Goal: Task Accomplishment & Management: Manage account settings

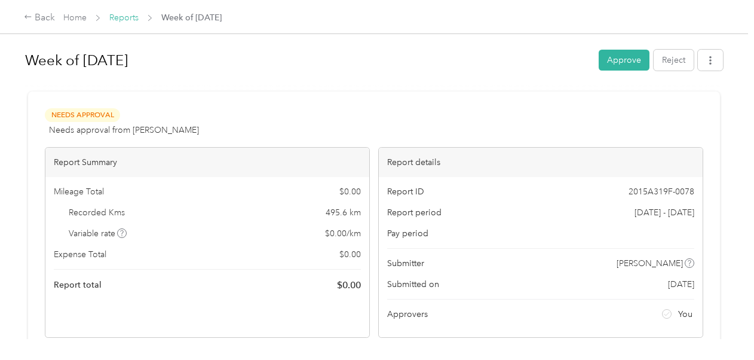
click at [135, 18] on link "Reports" at bounding box center [123, 18] width 29 height 10
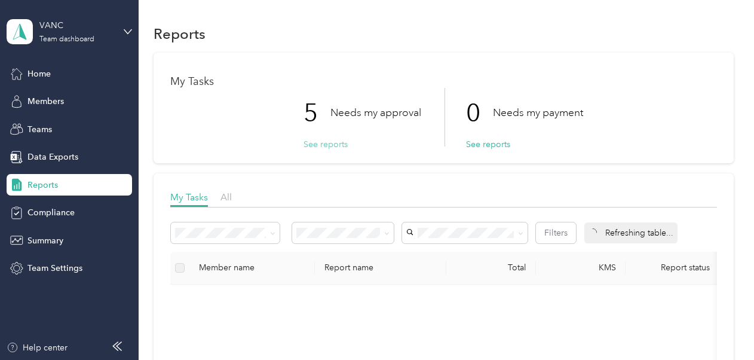
click at [331, 140] on button "See reports" at bounding box center [326, 144] width 44 height 13
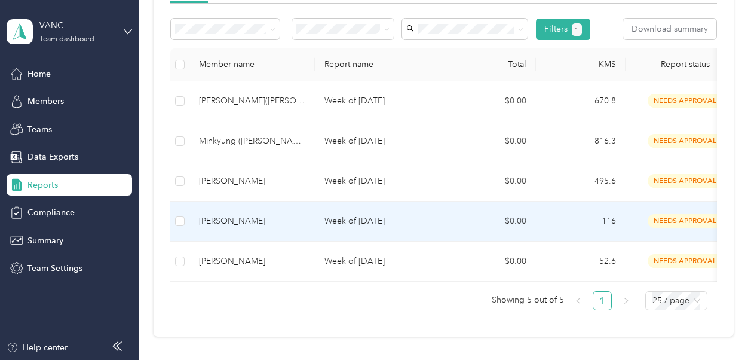
scroll to position [179, 0]
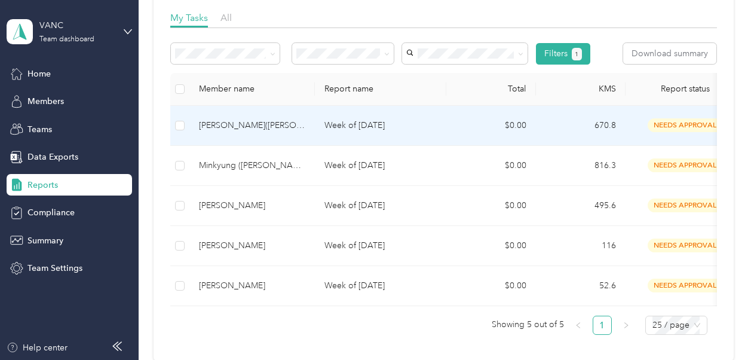
click at [465, 127] on td "$0.00" at bounding box center [491, 126] width 90 height 40
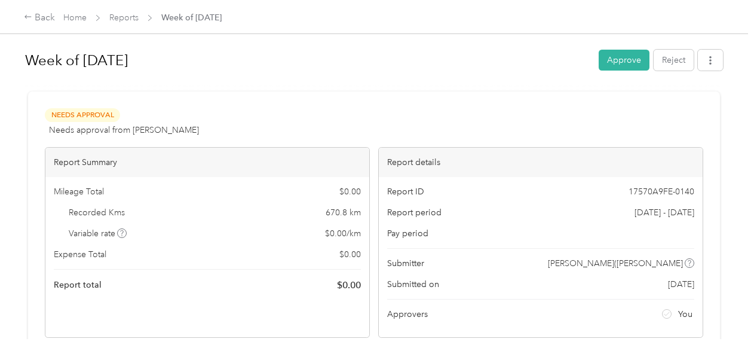
click at [455, 114] on div "Needs Approval Needs approval from [PERSON_NAME] View activity & comments" at bounding box center [374, 122] width 659 height 29
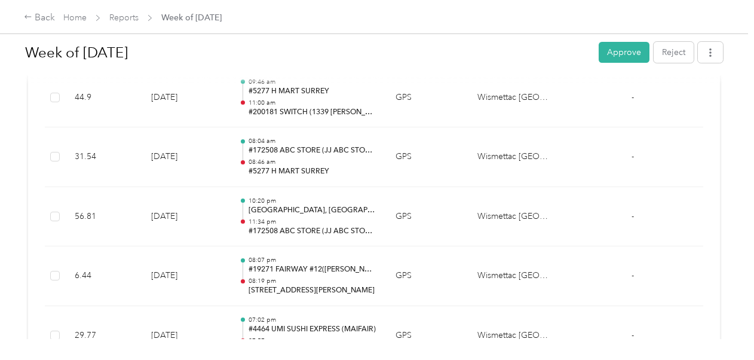
scroll to position [1135, 0]
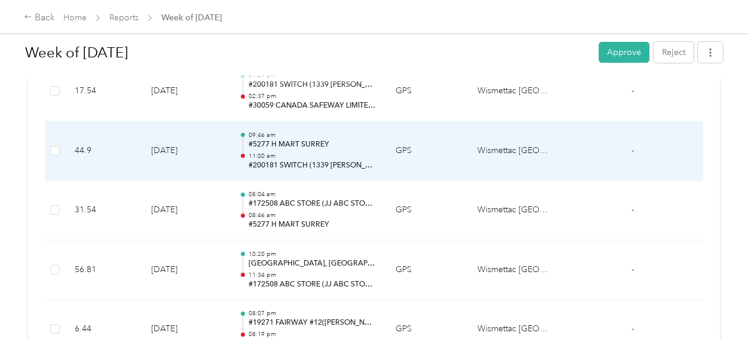
click at [366, 162] on p "#200181 SWITCH (1339 [PERSON_NAME] HOLDINGS LTD)" at bounding box center [313, 165] width 128 height 11
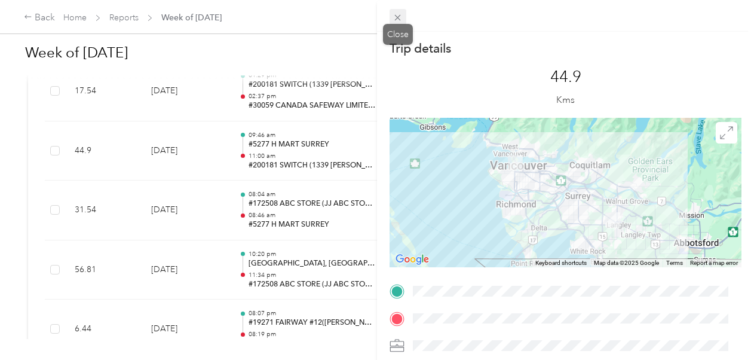
click at [393, 19] on icon at bounding box center [398, 18] width 10 height 10
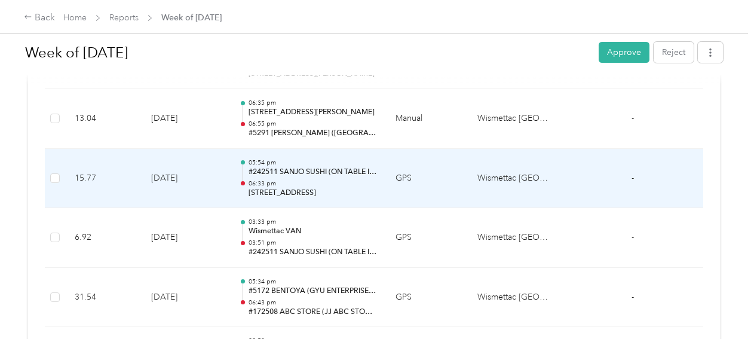
scroll to position [418, 0]
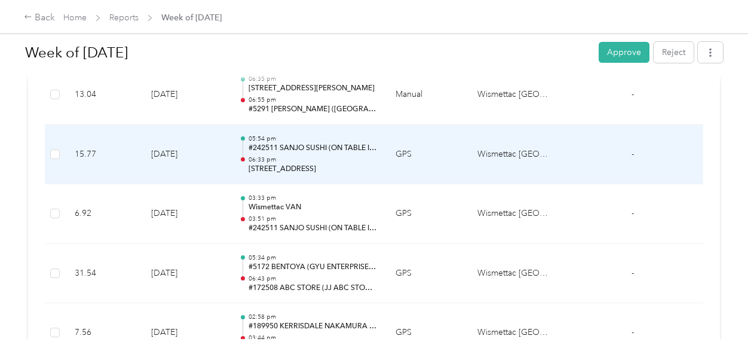
click at [324, 156] on p "06:33 pm" at bounding box center [313, 159] width 128 height 8
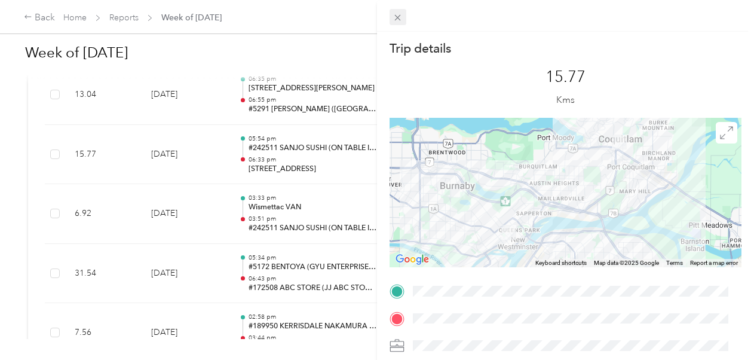
click at [397, 20] on icon at bounding box center [398, 18] width 10 height 10
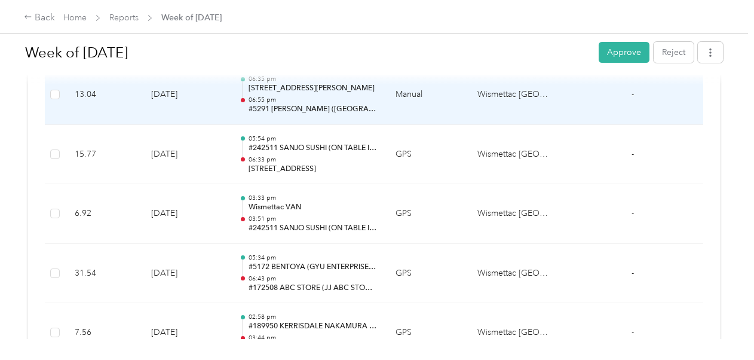
click at [324, 99] on p "06:55 pm" at bounding box center [313, 100] width 128 height 8
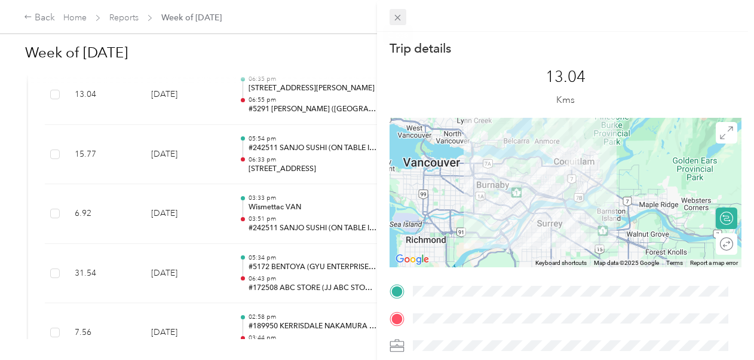
click at [402, 16] on icon at bounding box center [398, 18] width 10 height 10
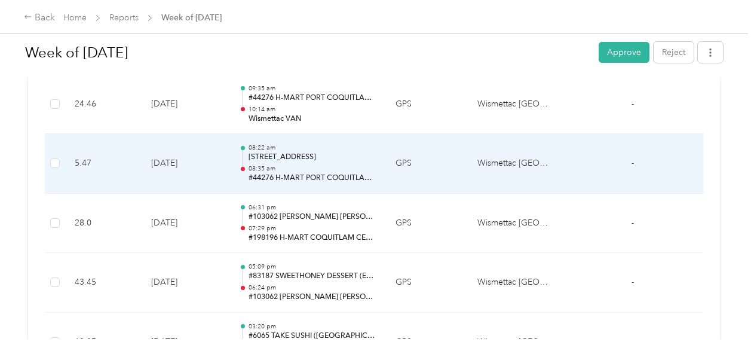
scroll to position [837, 0]
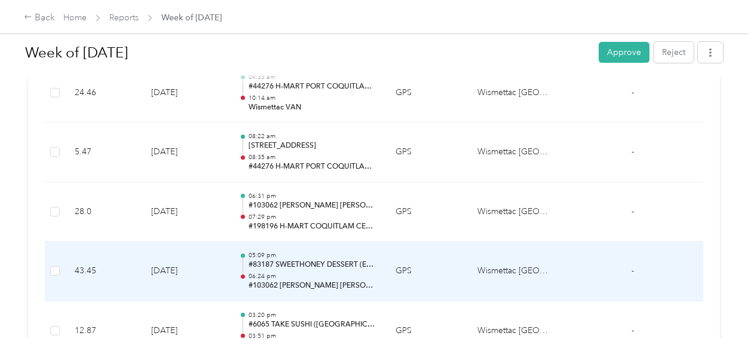
click at [350, 267] on p "#83187 SWEETHONEY DESSERT (EVER FORTUNE ENTERPRISE LTD)" at bounding box center [313, 264] width 128 height 11
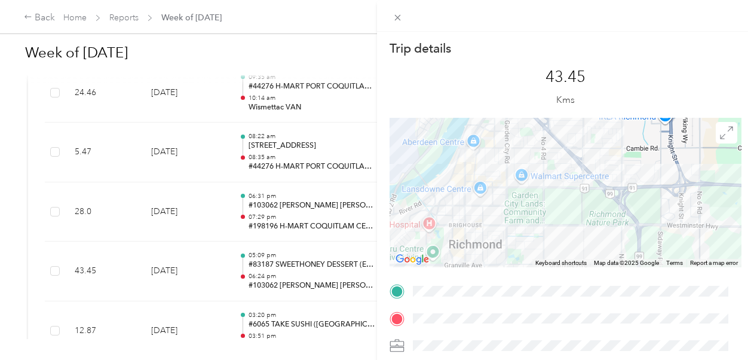
drag, startPoint x: 434, startPoint y: 170, endPoint x: 461, endPoint y: 210, distance: 48.7
click at [461, 210] on div at bounding box center [566, 192] width 352 height 149
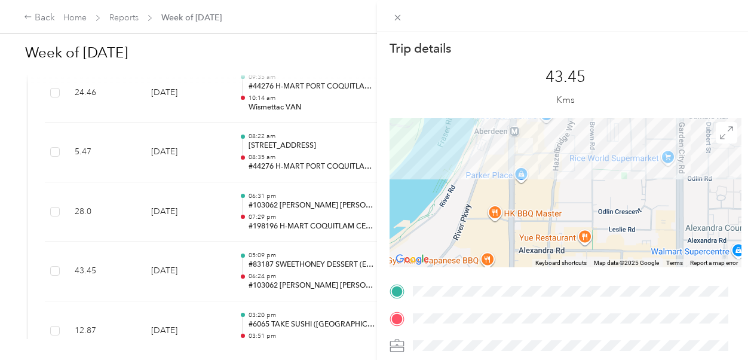
drag, startPoint x: 448, startPoint y: 168, endPoint x: 464, endPoint y: 215, distance: 49.1
click at [464, 215] on div at bounding box center [566, 192] width 352 height 149
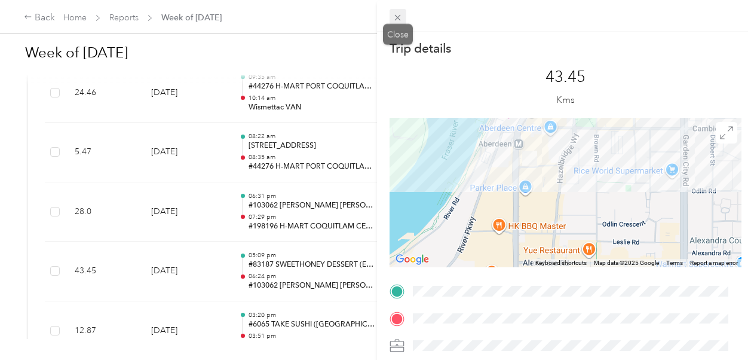
click at [397, 15] on icon at bounding box center [398, 18] width 10 height 10
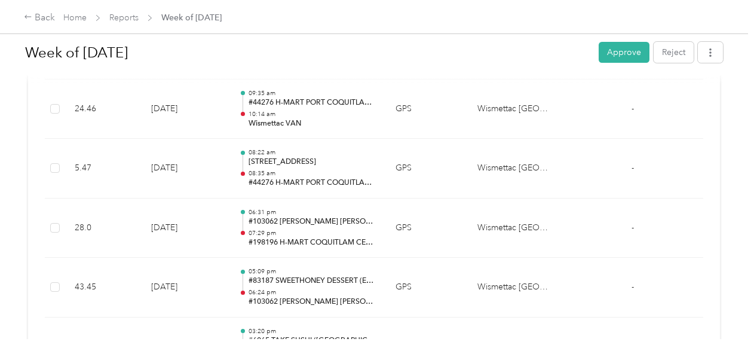
scroll to position [120, 0]
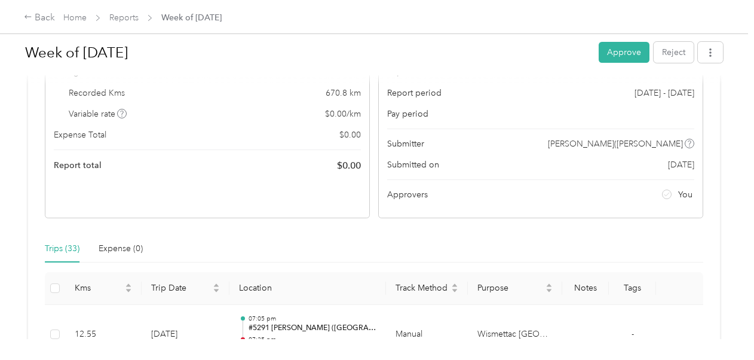
click at [619, 59] on button "Approve" at bounding box center [624, 52] width 51 height 21
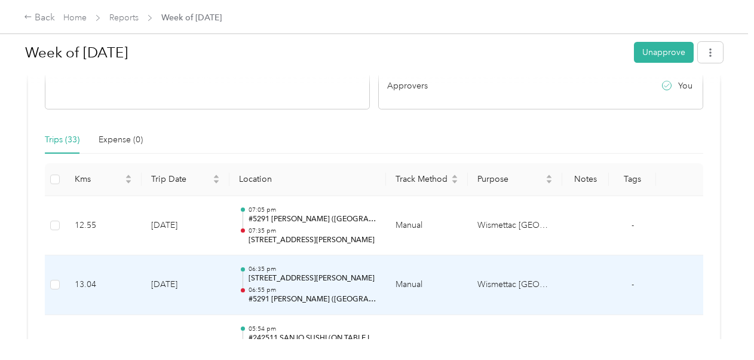
scroll to position [0, 0]
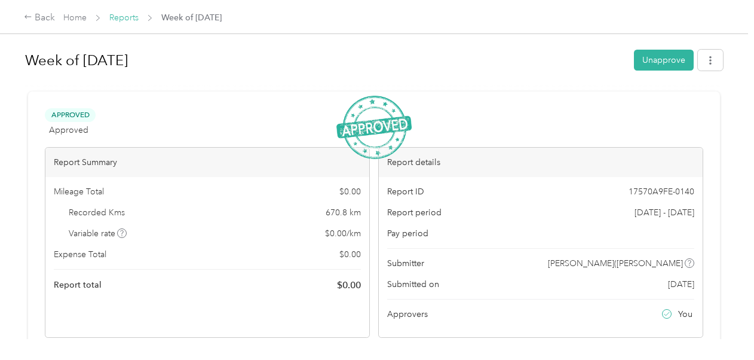
click at [124, 18] on link "Reports" at bounding box center [123, 18] width 29 height 10
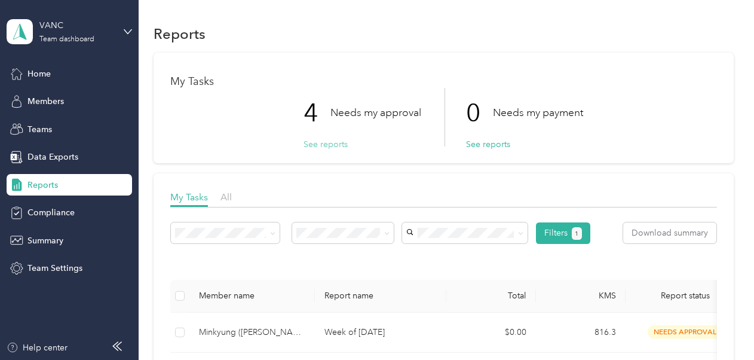
click at [322, 145] on button "See reports" at bounding box center [326, 144] width 44 height 13
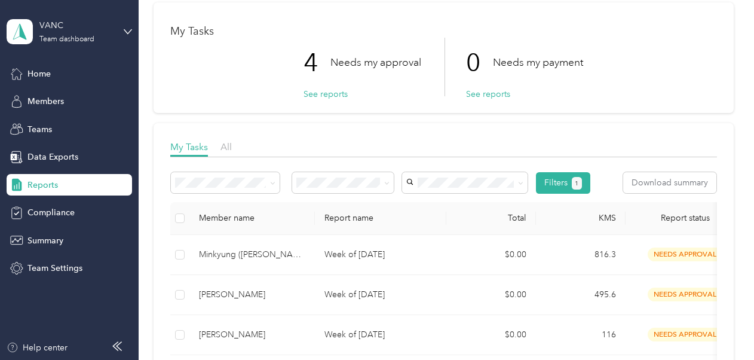
scroll to position [179, 0]
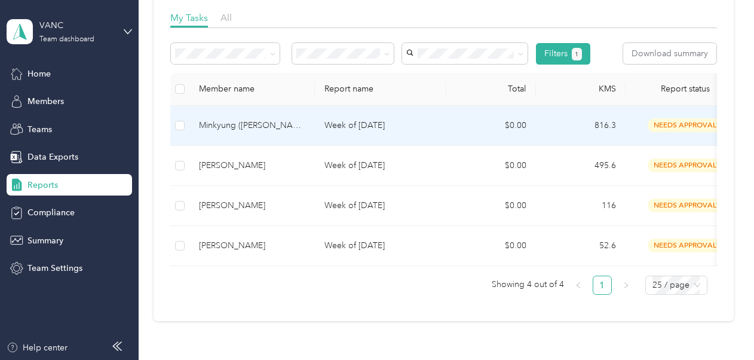
click at [362, 133] on td "Week of [DATE]" at bounding box center [380, 126] width 131 height 40
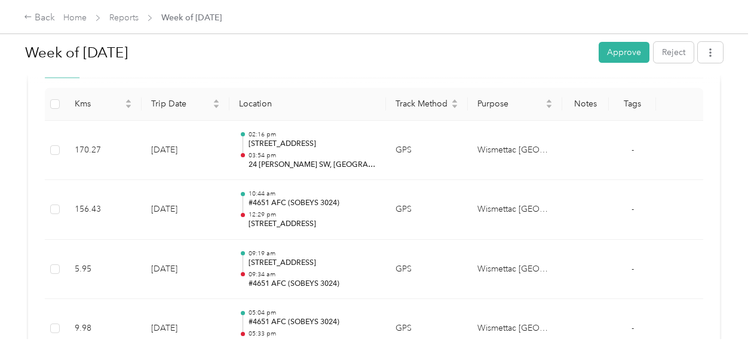
scroll to position [299, 0]
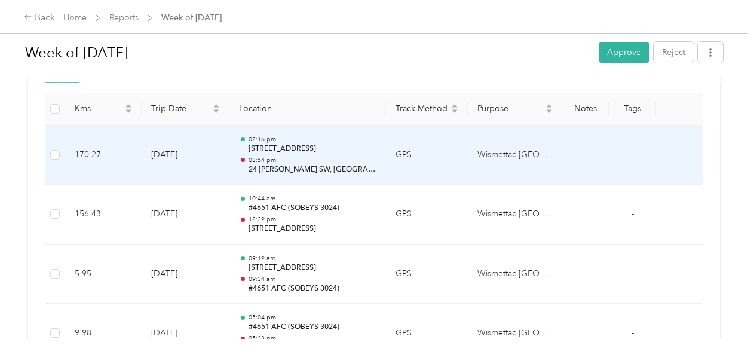
click at [351, 165] on p "24 [PERSON_NAME] SW, [GEOGRAPHIC_DATA], [GEOGRAPHIC_DATA], [GEOGRAPHIC_DATA]" at bounding box center [313, 169] width 128 height 11
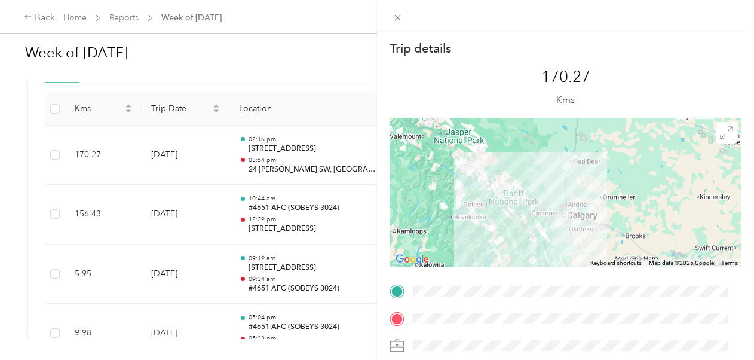
click at [299, 212] on div "Trip details This trip cannot be edited because it is either under review, appr…" at bounding box center [377, 180] width 754 height 360
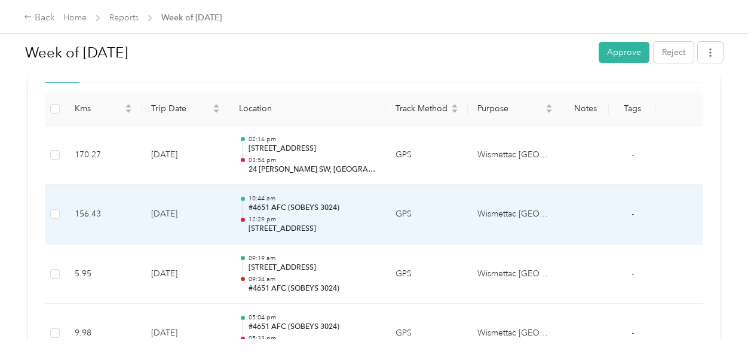
click at [299, 212] on div "10:44 am #4651 AFC (SOBEYS 3024) 12:29 pm [STREET_ADDRESS]" at bounding box center [313, 214] width 128 height 40
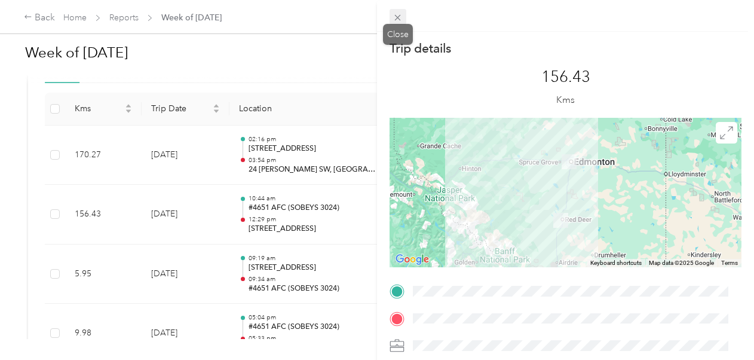
click at [399, 14] on icon at bounding box center [398, 18] width 10 height 10
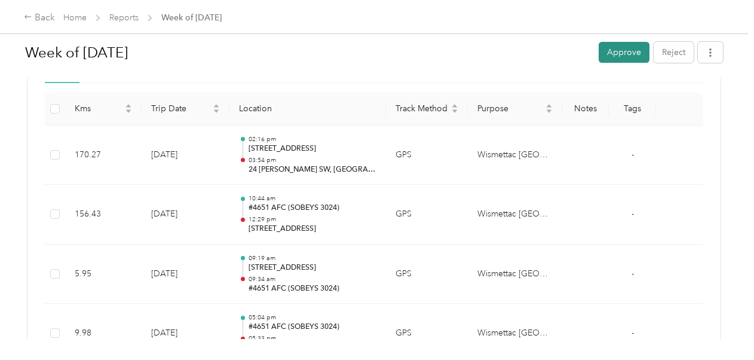
click at [617, 46] on button "Approve" at bounding box center [624, 52] width 51 height 21
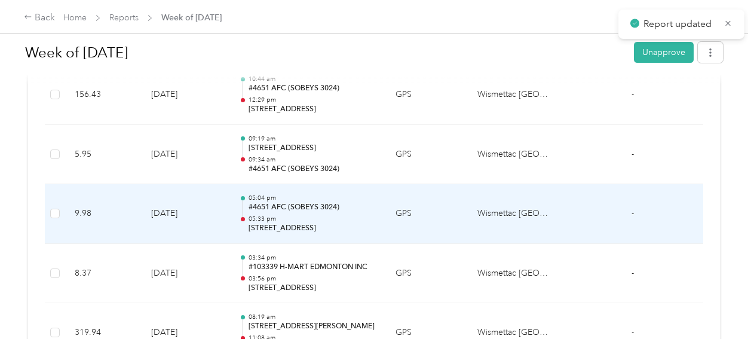
scroll to position [0, 0]
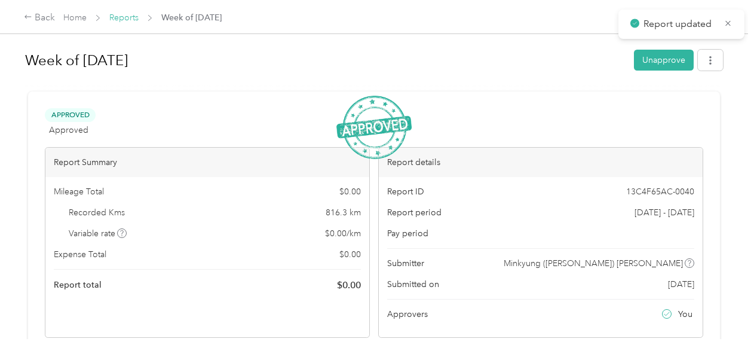
click at [124, 18] on link "Reports" at bounding box center [123, 18] width 29 height 10
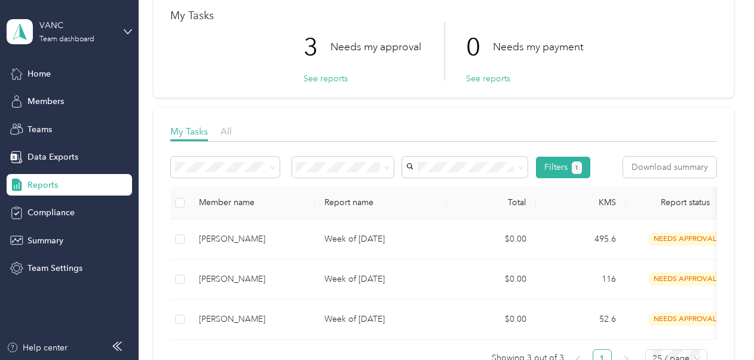
scroll to position [120, 0]
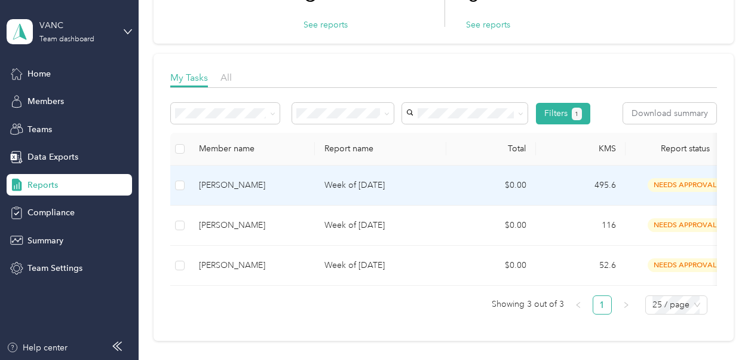
click at [436, 194] on td "Week of [DATE]" at bounding box center [380, 186] width 131 height 40
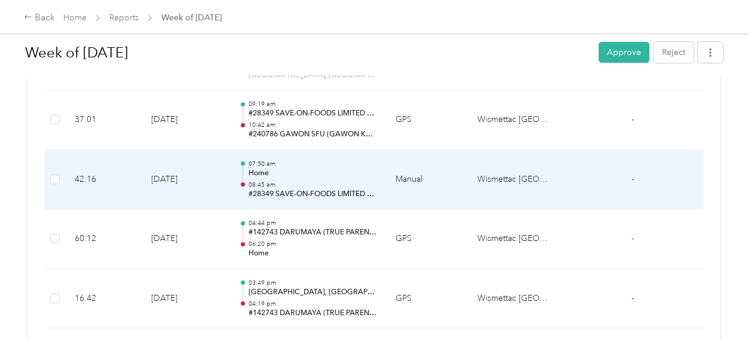
scroll to position [786, 0]
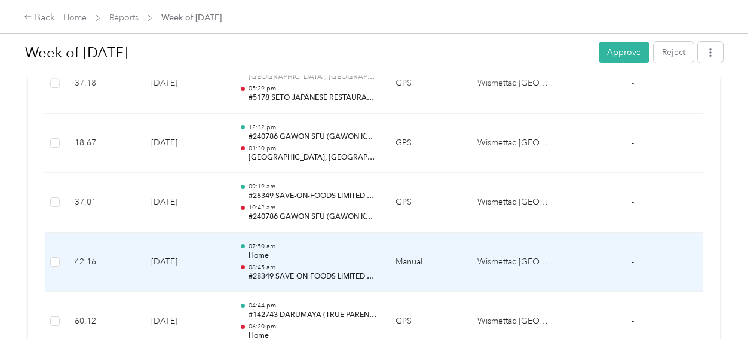
click at [353, 256] on p "Home" at bounding box center [313, 255] width 128 height 11
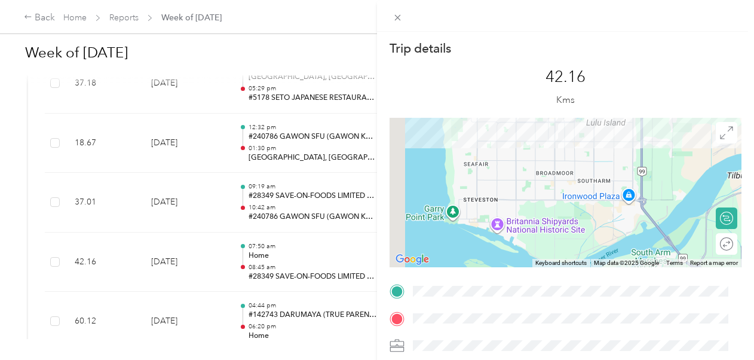
drag, startPoint x: 467, startPoint y: 168, endPoint x: 493, endPoint y: 233, distance: 70.0
click at [493, 233] on div at bounding box center [566, 192] width 352 height 149
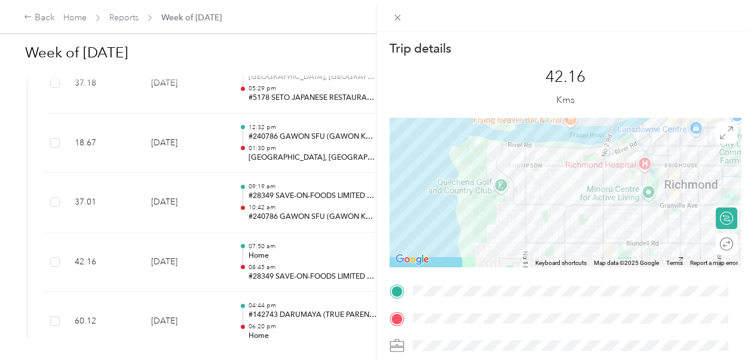
drag, startPoint x: 485, startPoint y: 147, endPoint x: 500, endPoint y: 243, distance: 96.7
click at [500, 243] on div at bounding box center [566, 192] width 352 height 149
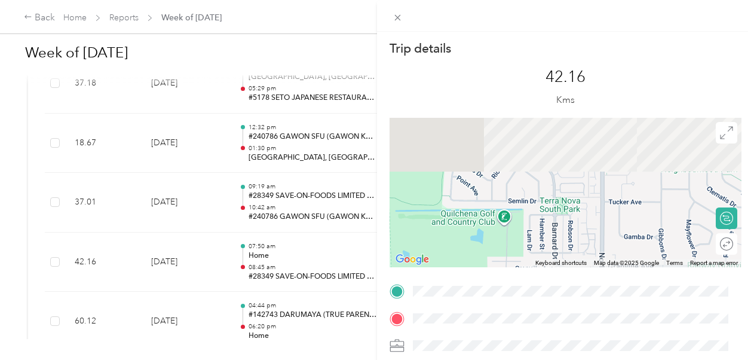
click at [504, 320] on div "Trip details This trip cannot be edited because it is either under review, appr…" at bounding box center [566, 306] width 352 height 532
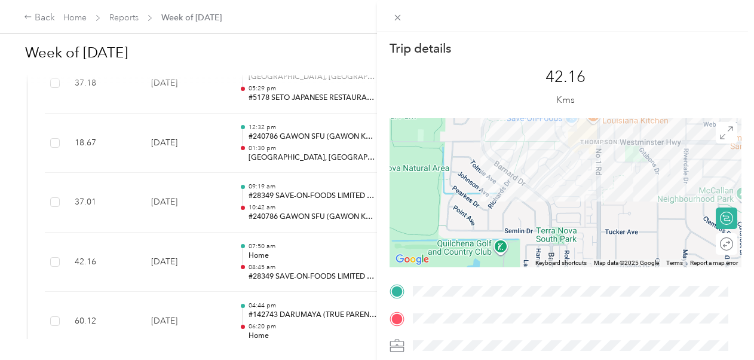
drag, startPoint x: 516, startPoint y: 204, endPoint x: 514, endPoint y: 232, distance: 27.5
click at [513, 234] on div at bounding box center [566, 192] width 352 height 149
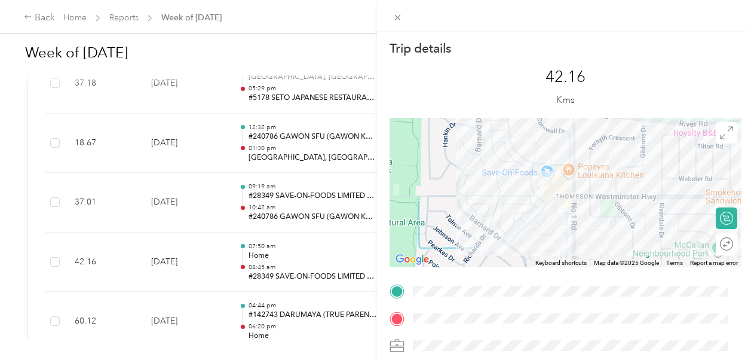
drag, startPoint x: 546, startPoint y: 174, endPoint x: 510, endPoint y: 212, distance: 52.0
click at [517, 221] on div at bounding box center [566, 192] width 352 height 149
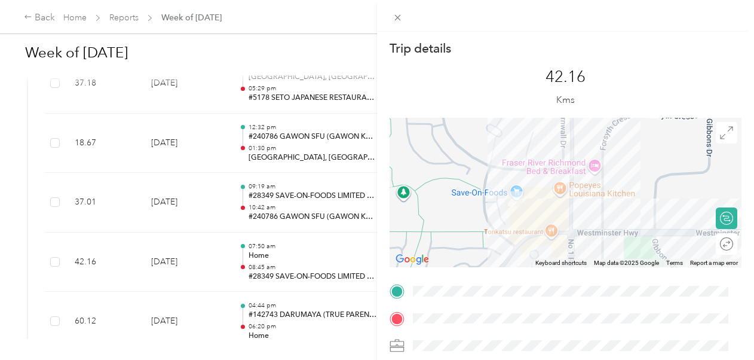
drag, startPoint x: 526, startPoint y: 186, endPoint x: 461, endPoint y: 233, distance: 79.6
click at [461, 233] on div at bounding box center [566, 192] width 352 height 149
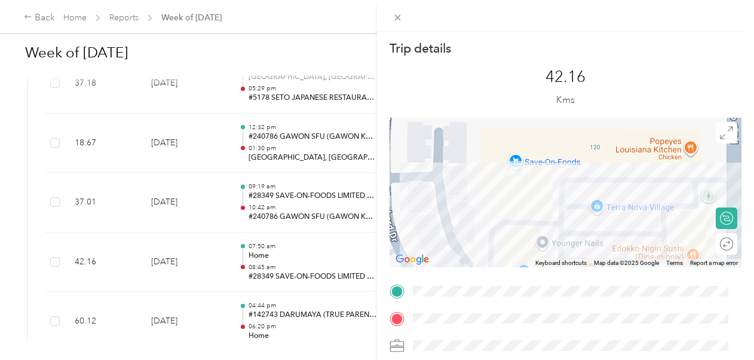
drag, startPoint x: 466, startPoint y: 225, endPoint x: 466, endPoint y: 164, distance: 61.0
click at [466, 164] on div at bounding box center [566, 192] width 352 height 149
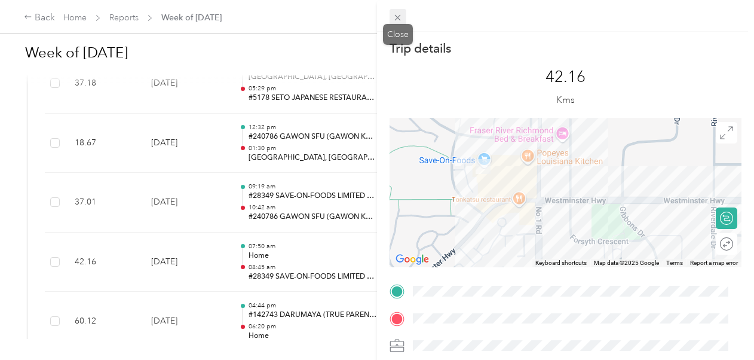
click at [398, 22] on icon at bounding box center [398, 18] width 10 height 10
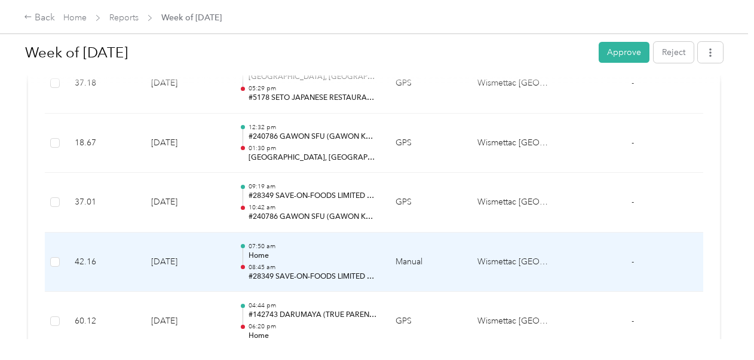
click at [390, 247] on td "Manual" at bounding box center [427, 262] width 82 height 60
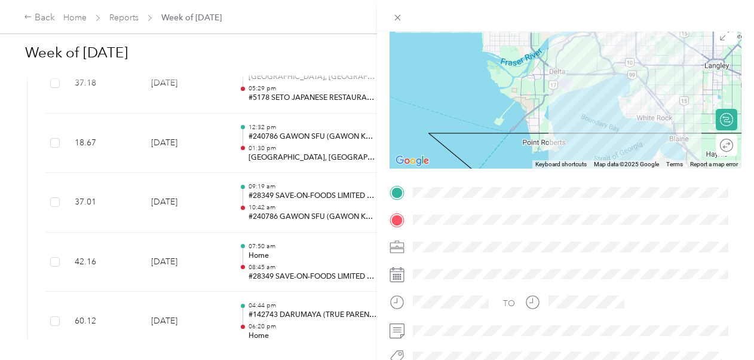
scroll to position [26, 0]
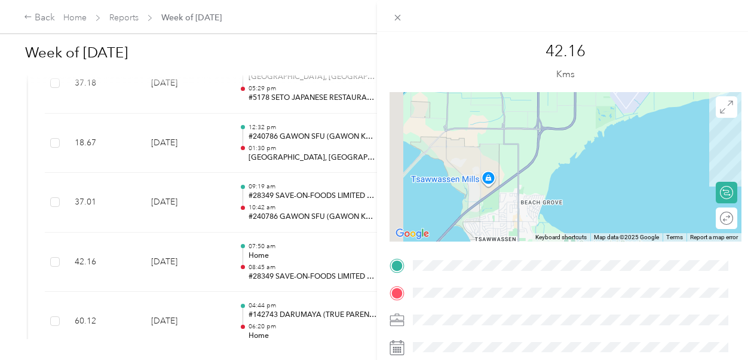
drag, startPoint x: 507, startPoint y: 138, endPoint x: 535, endPoint y: 246, distance: 111.8
click at [535, 246] on div "Trip details This trip cannot be edited because it is either under review, appr…" at bounding box center [566, 280] width 352 height 532
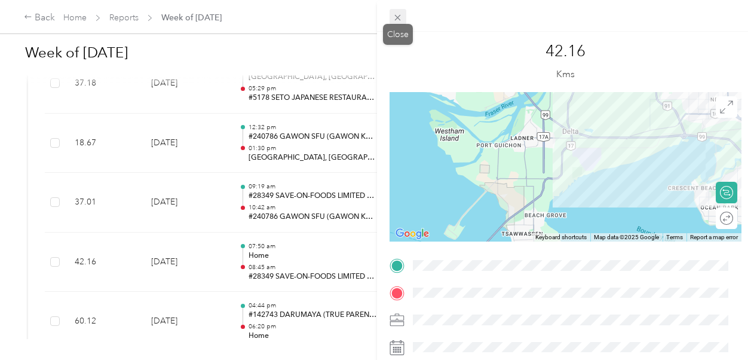
click at [397, 10] on span at bounding box center [398, 17] width 17 height 17
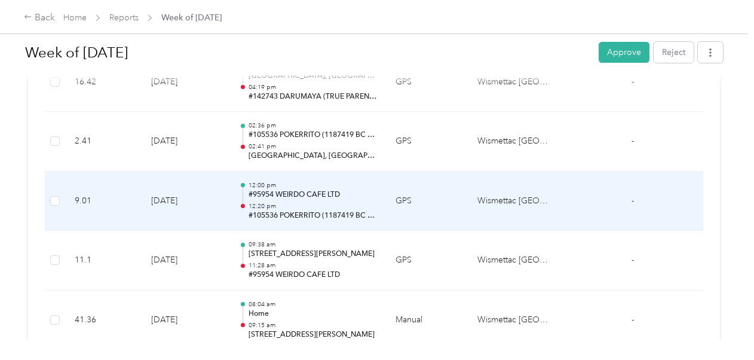
scroll to position [1145, 0]
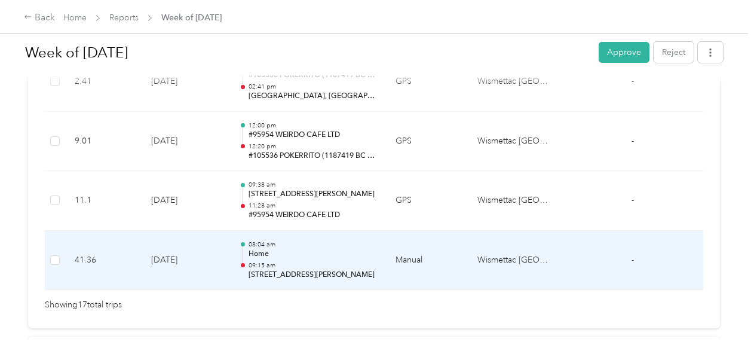
click at [360, 249] on p "Home" at bounding box center [313, 254] width 128 height 11
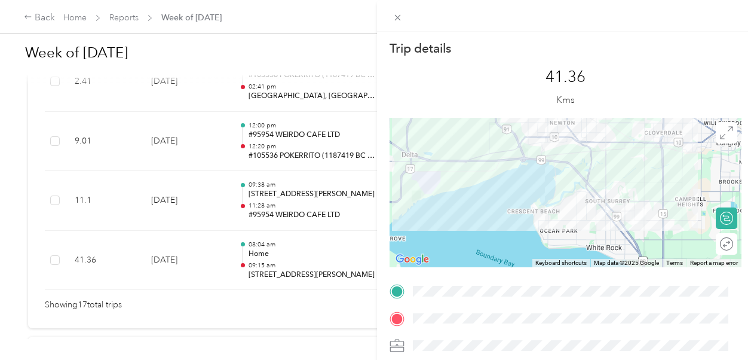
drag, startPoint x: 532, startPoint y: 192, endPoint x: 398, endPoint y: 125, distance: 149.7
click at [398, 125] on div at bounding box center [566, 192] width 352 height 149
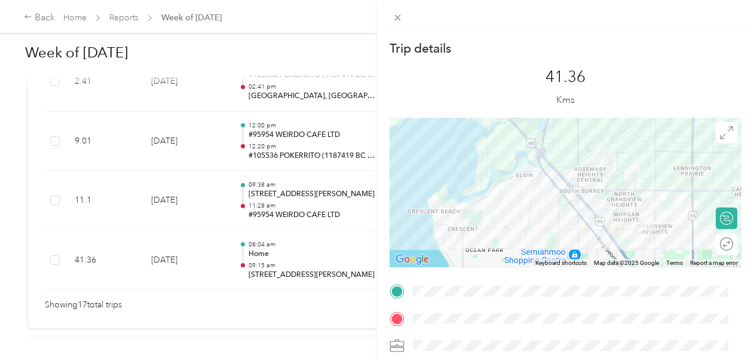
drag, startPoint x: 604, startPoint y: 197, endPoint x: 580, endPoint y: 180, distance: 29.7
click at [580, 180] on div at bounding box center [566, 192] width 352 height 149
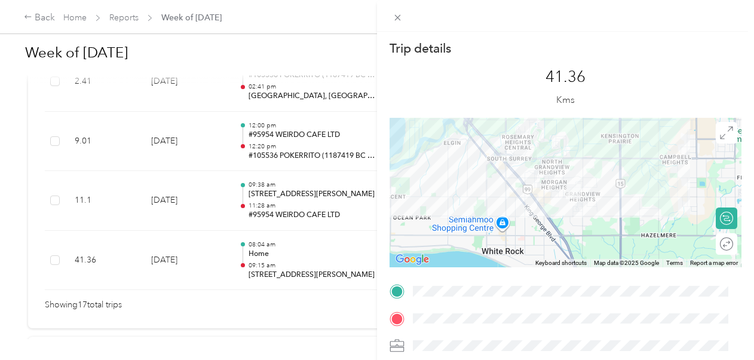
drag, startPoint x: 594, startPoint y: 209, endPoint x: 519, endPoint y: 173, distance: 82.9
click at [519, 173] on div at bounding box center [566, 192] width 352 height 149
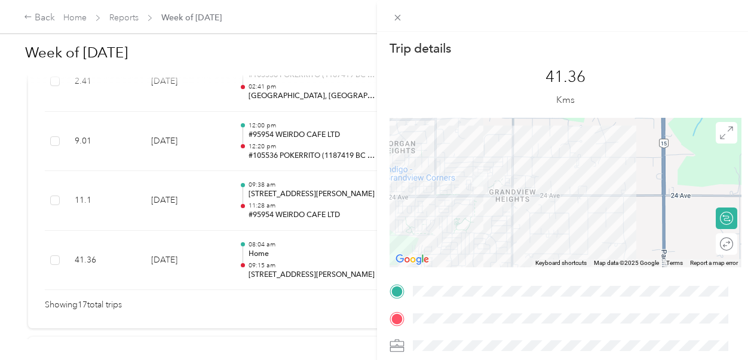
drag, startPoint x: 480, startPoint y: 218, endPoint x: 544, endPoint y: 198, distance: 66.9
click at [544, 198] on div at bounding box center [566, 192] width 352 height 149
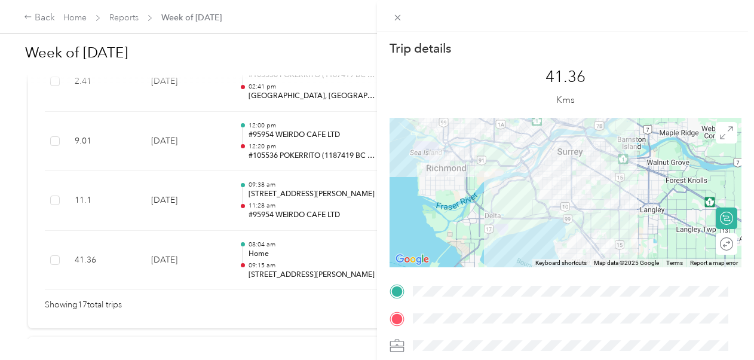
drag, startPoint x: 484, startPoint y: 188, endPoint x: 567, endPoint y: 247, distance: 102.3
click at [567, 247] on div at bounding box center [566, 192] width 352 height 149
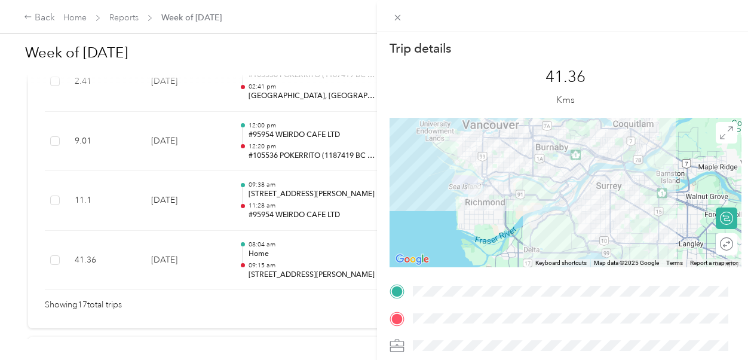
drag, startPoint x: 484, startPoint y: 203, endPoint x: 507, endPoint y: 227, distance: 33.0
click at [507, 227] on div at bounding box center [566, 192] width 352 height 149
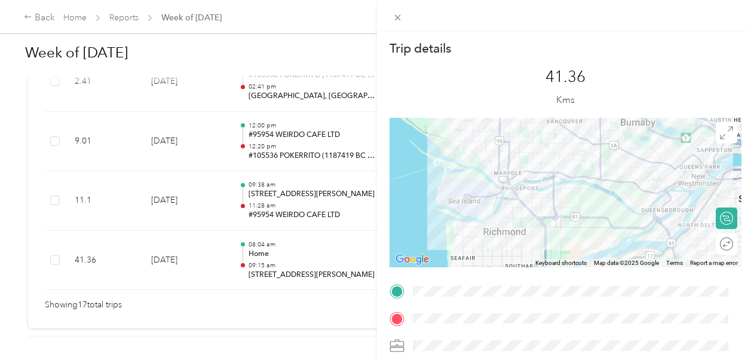
drag, startPoint x: 457, startPoint y: 188, endPoint x: 483, endPoint y: 240, distance: 58.3
click at [483, 240] on div at bounding box center [566, 192] width 352 height 149
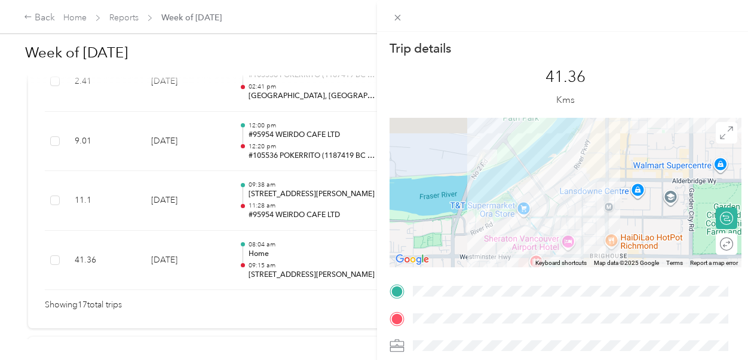
drag, startPoint x: 473, startPoint y: 170, endPoint x: 481, endPoint y: 259, distance: 90.0
click at [481, 259] on div at bounding box center [566, 192] width 352 height 149
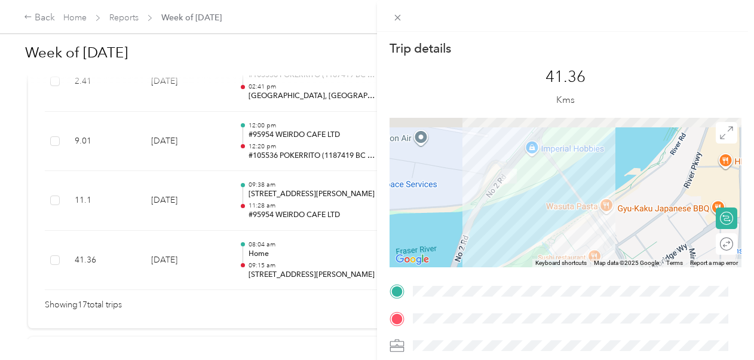
drag, startPoint x: 466, startPoint y: 197, endPoint x: 476, endPoint y: 261, distance: 64.2
click at [476, 261] on div at bounding box center [566, 192] width 352 height 149
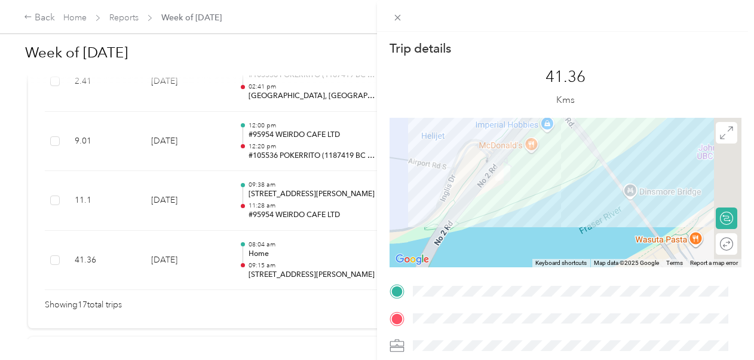
drag, startPoint x: 506, startPoint y: 209, endPoint x: 467, endPoint y: 240, distance: 49.4
click at [467, 241] on div at bounding box center [566, 192] width 352 height 149
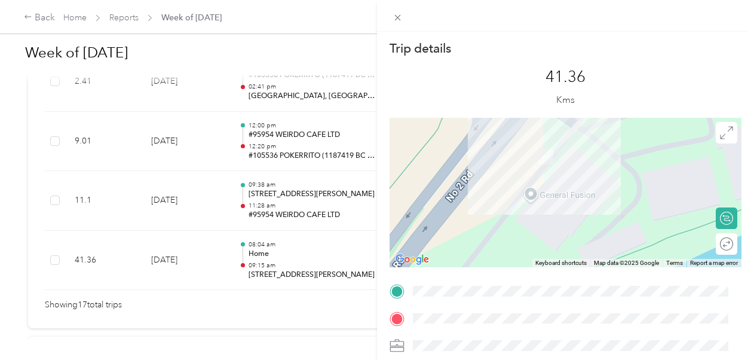
click at [482, 289] on div "Trip details This trip cannot be edited because it is either under review, appr…" at bounding box center [566, 306] width 352 height 532
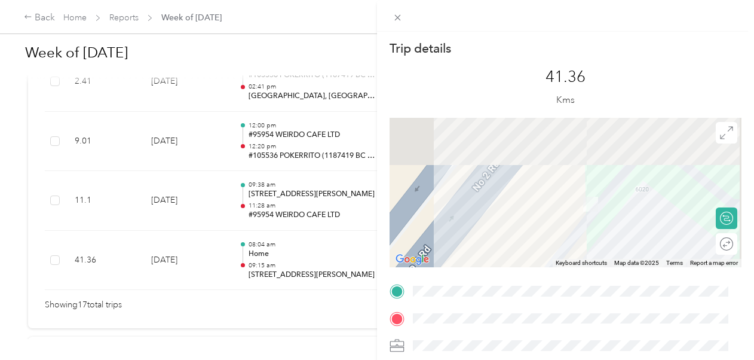
drag, startPoint x: 532, startPoint y: 180, endPoint x: 518, endPoint y: 263, distance: 83.7
click at [518, 263] on div at bounding box center [566, 192] width 352 height 149
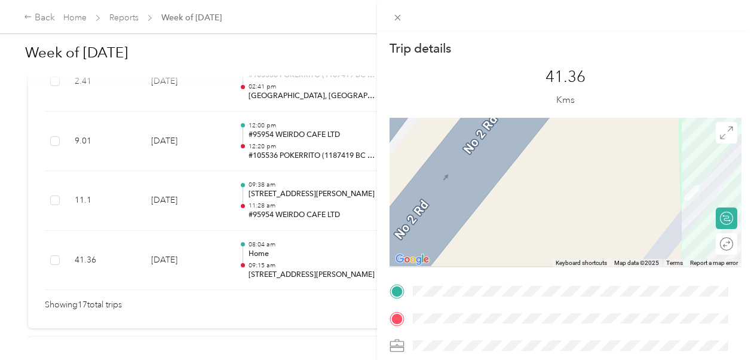
drag, startPoint x: 665, startPoint y: 171, endPoint x: 598, endPoint y: 170, distance: 66.9
click at [598, 170] on div at bounding box center [566, 192] width 352 height 149
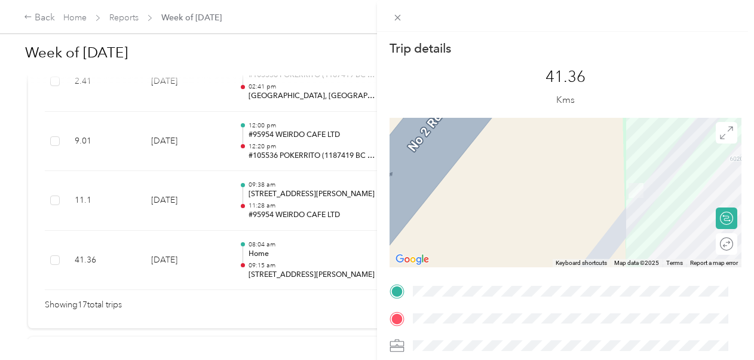
drag, startPoint x: 575, startPoint y: 185, endPoint x: 474, endPoint y: 161, distance: 104.4
click at [474, 161] on div at bounding box center [566, 192] width 352 height 149
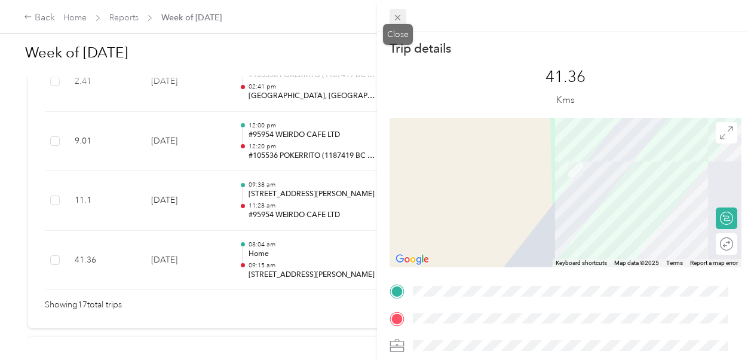
click at [396, 20] on icon at bounding box center [398, 18] width 6 height 6
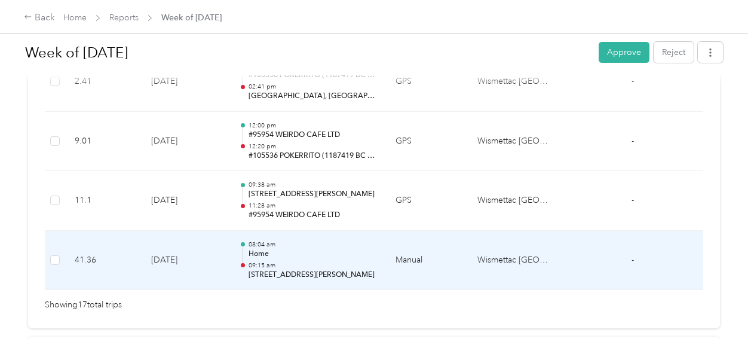
click at [323, 253] on p "Home" at bounding box center [313, 254] width 128 height 11
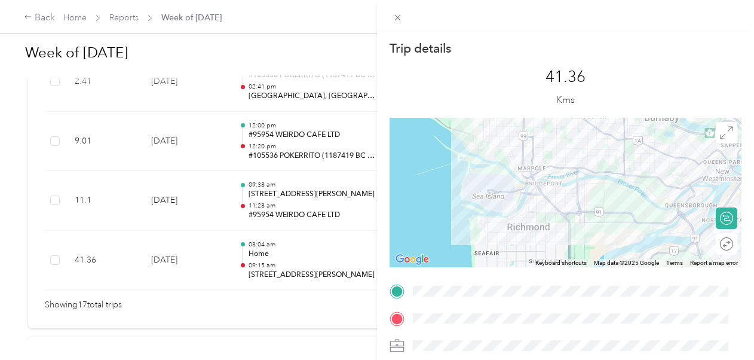
drag, startPoint x: 491, startPoint y: 173, endPoint x: 535, endPoint y: 267, distance: 102.9
click at [535, 267] on div "Keyboard shortcuts Map Data Map data ©2025 Google Map data ©2025 Google 2 km Cl…" at bounding box center [566, 192] width 352 height 149
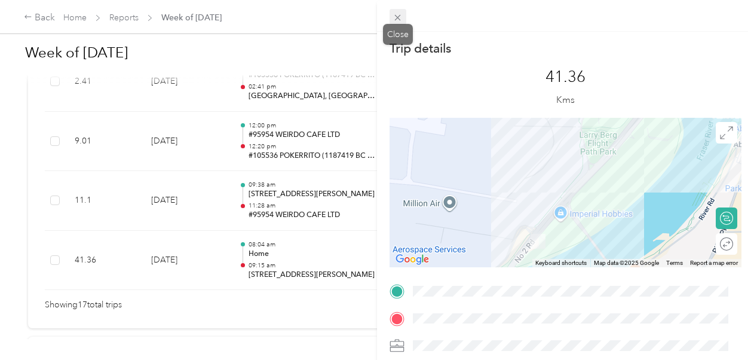
click at [398, 16] on icon at bounding box center [398, 18] width 10 height 10
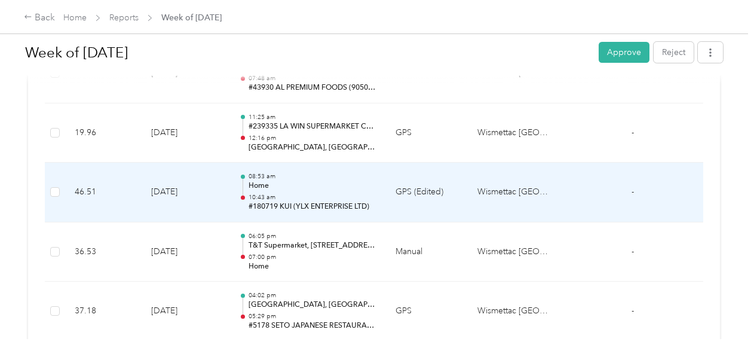
scroll to position [547, 0]
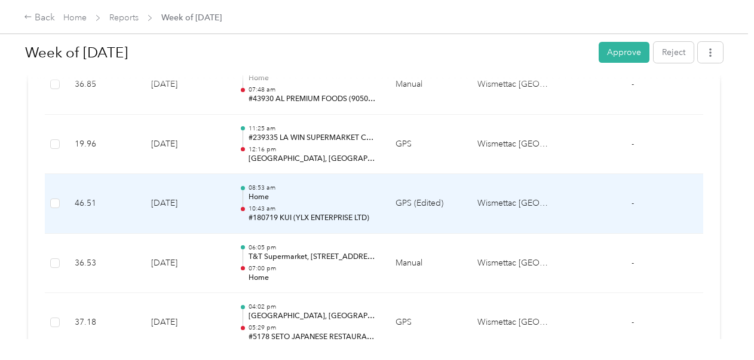
click at [361, 188] on p "08:53 am" at bounding box center [313, 187] width 128 height 8
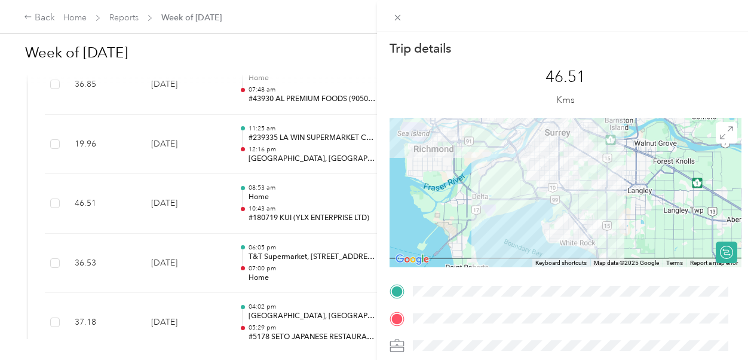
drag, startPoint x: 573, startPoint y: 209, endPoint x: 531, endPoint y: 179, distance: 51.9
click at [531, 179] on div at bounding box center [566, 192] width 352 height 149
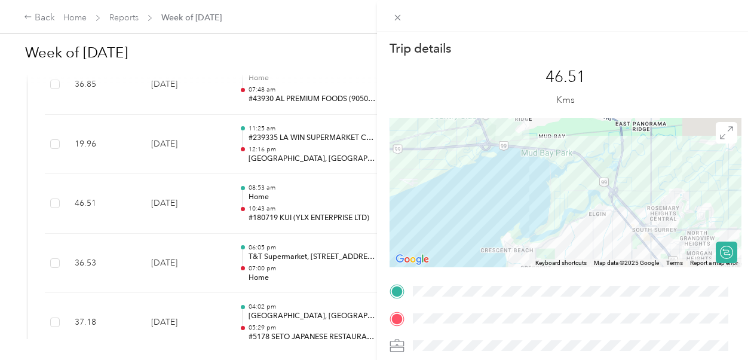
drag, startPoint x: 509, startPoint y: 182, endPoint x: 441, endPoint y: 148, distance: 75.4
click at [437, 146] on div at bounding box center [566, 192] width 352 height 149
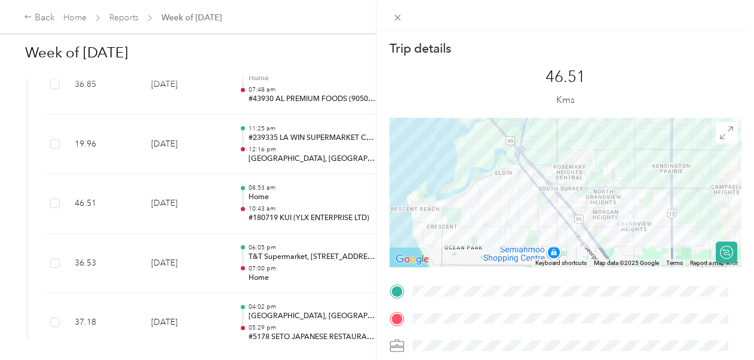
drag, startPoint x: 569, startPoint y: 201, endPoint x: 488, endPoint y: 161, distance: 90.3
click at [474, 158] on div at bounding box center [566, 192] width 352 height 149
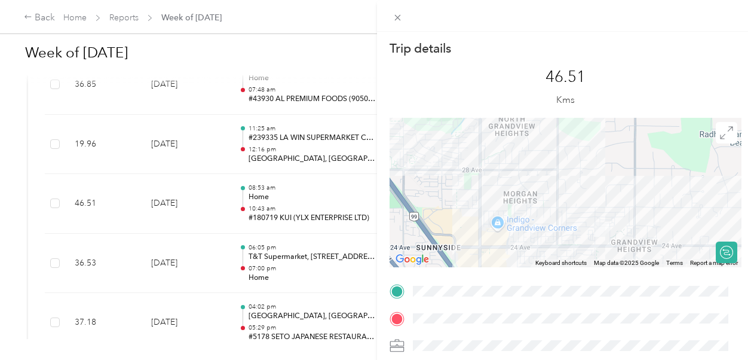
drag, startPoint x: 553, startPoint y: 184, endPoint x: 509, endPoint y: 169, distance: 47.4
click at [509, 169] on div at bounding box center [566, 192] width 352 height 149
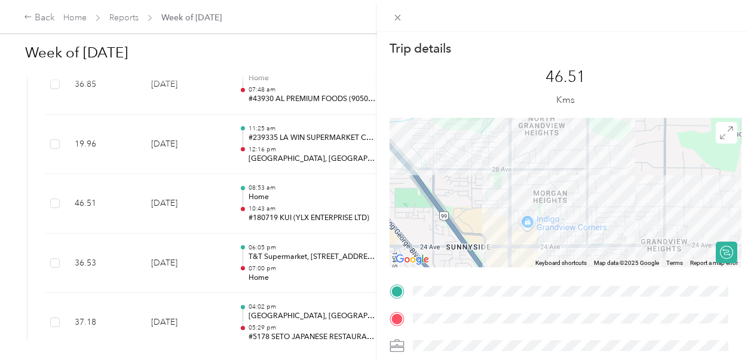
drag, startPoint x: 491, startPoint y: 192, endPoint x: 531, endPoint y: 200, distance: 40.7
click at [531, 200] on div at bounding box center [566, 192] width 352 height 149
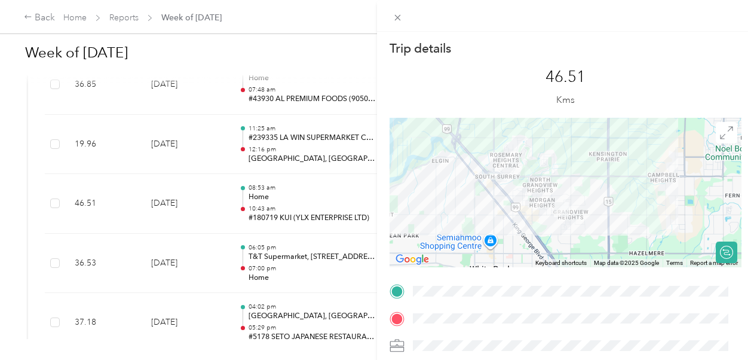
drag, startPoint x: 485, startPoint y: 180, endPoint x: 574, endPoint y: 213, distance: 94.7
click at [577, 215] on div at bounding box center [566, 192] width 352 height 149
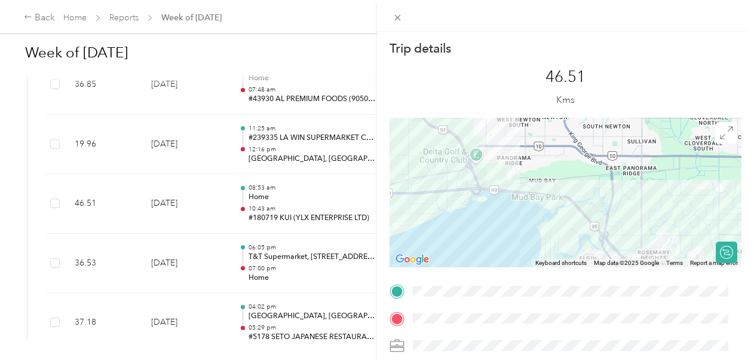
drag, startPoint x: 515, startPoint y: 188, endPoint x: 550, endPoint y: 228, distance: 53.0
click at [552, 244] on div at bounding box center [566, 192] width 352 height 149
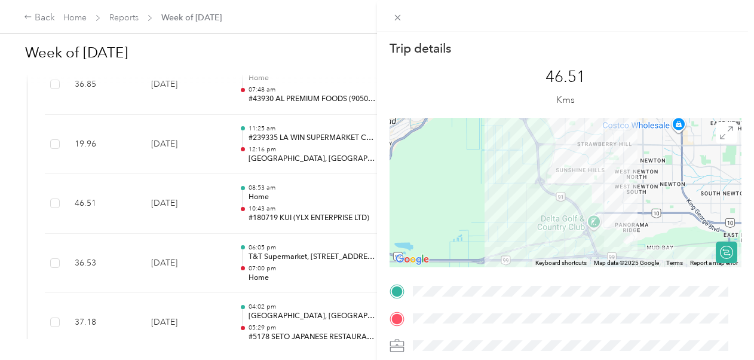
drag, startPoint x: 547, startPoint y: 231, endPoint x: 631, endPoint y: 284, distance: 99.1
click at [672, 304] on div "Trip details This trip cannot be edited because it is either under review, appr…" at bounding box center [566, 306] width 352 height 532
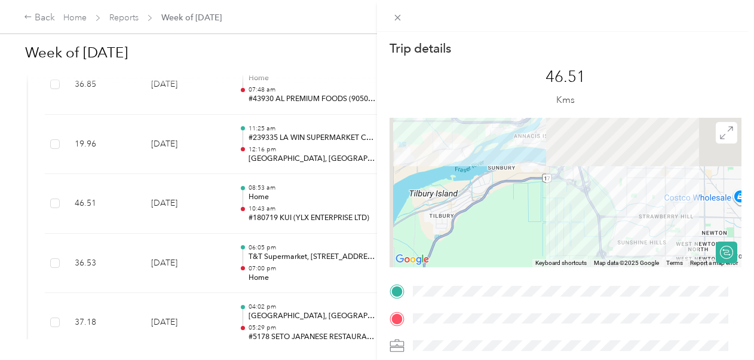
drag, startPoint x: 573, startPoint y: 229, endPoint x: 579, endPoint y: 274, distance: 45.2
click at [601, 302] on div "Trip details This trip cannot be edited because it is either under review, appr…" at bounding box center [566, 306] width 352 height 532
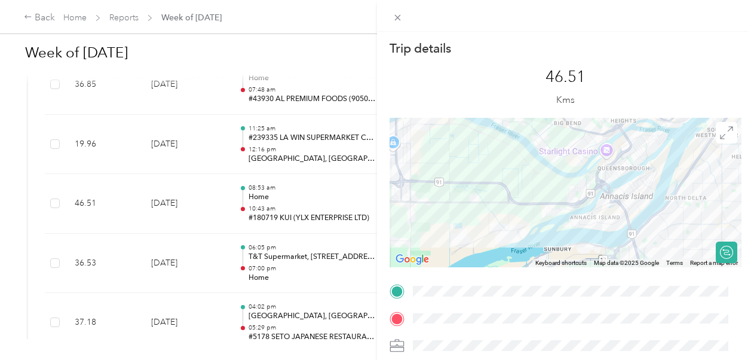
drag, startPoint x: 578, startPoint y: 176, endPoint x: 637, endPoint y: 234, distance: 82.8
click at [636, 235] on div at bounding box center [566, 192] width 352 height 149
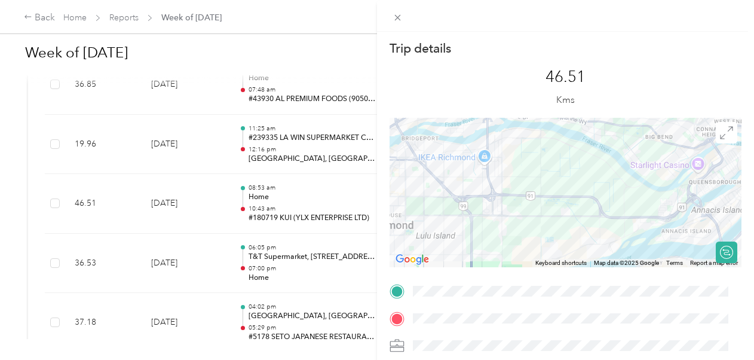
drag, startPoint x: 562, startPoint y: 196, endPoint x: 665, endPoint y: 215, distance: 104.4
click at [665, 215] on div at bounding box center [566, 192] width 352 height 149
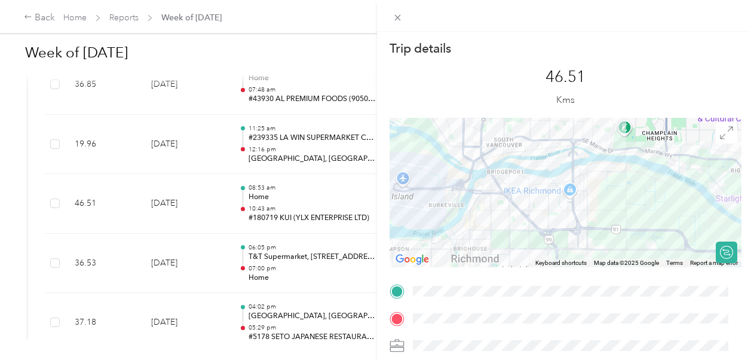
drag, startPoint x: 534, startPoint y: 180, endPoint x: 648, endPoint y: 234, distance: 126.2
click at [648, 234] on div at bounding box center [566, 192] width 352 height 149
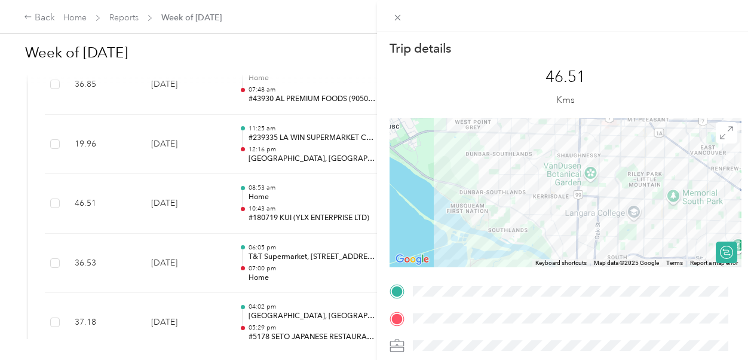
drag, startPoint x: 542, startPoint y: 172, endPoint x: 601, endPoint y: 266, distance: 111.1
click at [601, 266] on div "Keyboard shortcuts Map Data Map data ©2025 Google Map data ©2025 Google 1 km Cl…" at bounding box center [566, 192] width 352 height 149
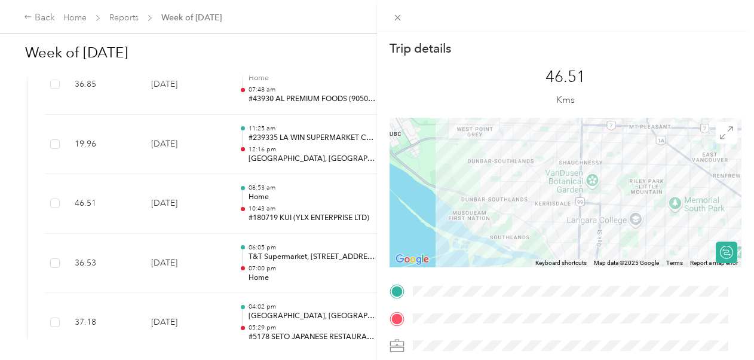
drag, startPoint x: 580, startPoint y: 172, endPoint x: 580, endPoint y: 250, distance: 78.3
click at [580, 250] on div at bounding box center [566, 192] width 352 height 149
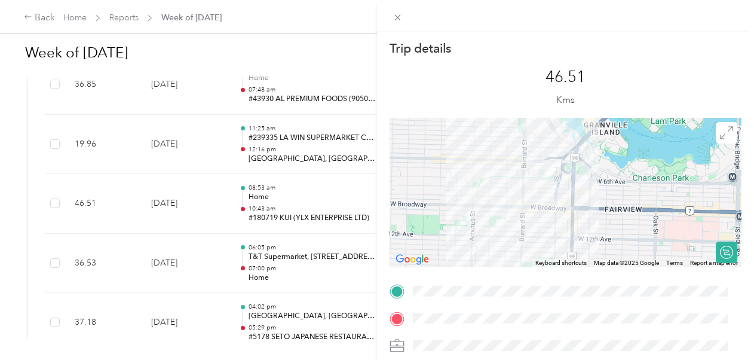
drag, startPoint x: 545, startPoint y: 173, endPoint x: 549, endPoint y: 206, distance: 33.1
click at [549, 206] on div at bounding box center [566, 192] width 352 height 149
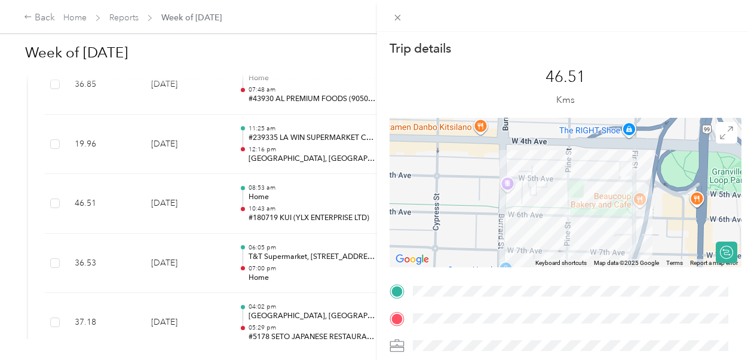
drag, startPoint x: 555, startPoint y: 196, endPoint x: 491, endPoint y: 187, distance: 64.6
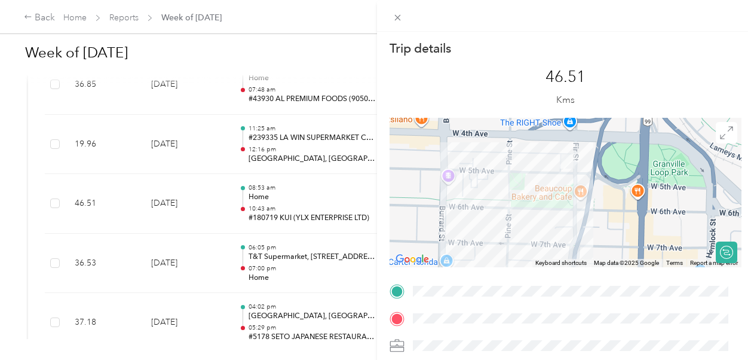
click at [491, 187] on div at bounding box center [566, 192] width 352 height 149
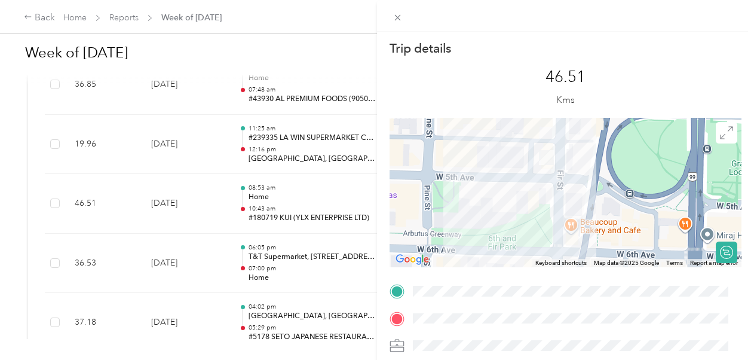
drag, startPoint x: 576, startPoint y: 173, endPoint x: 556, endPoint y: 197, distance: 31.4
click at [556, 197] on div at bounding box center [566, 192] width 352 height 149
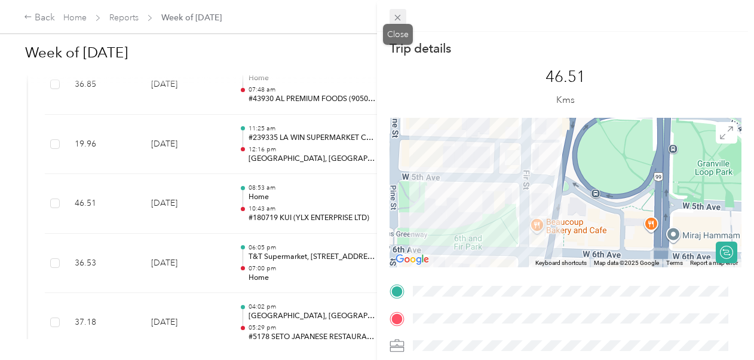
click at [397, 22] on icon at bounding box center [398, 18] width 10 height 10
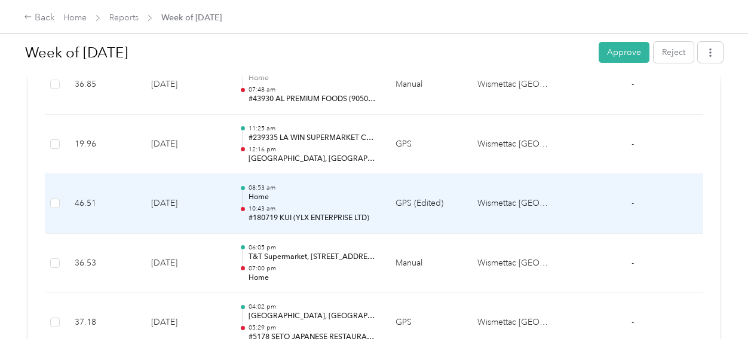
click at [370, 206] on p "10:43 am" at bounding box center [313, 208] width 128 height 8
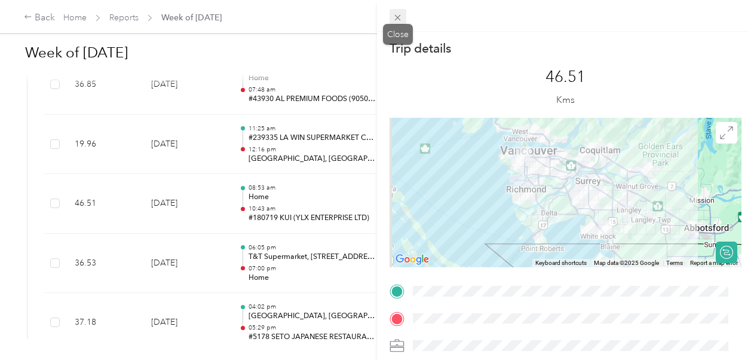
click at [402, 19] on icon at bounding box center [398, 18] width 10 height 10
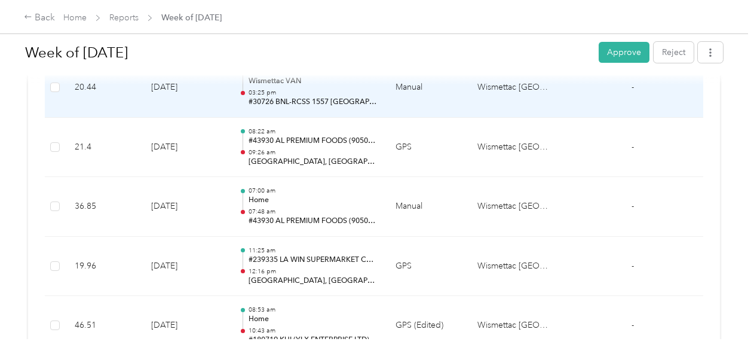
scroll to position [428, 0]
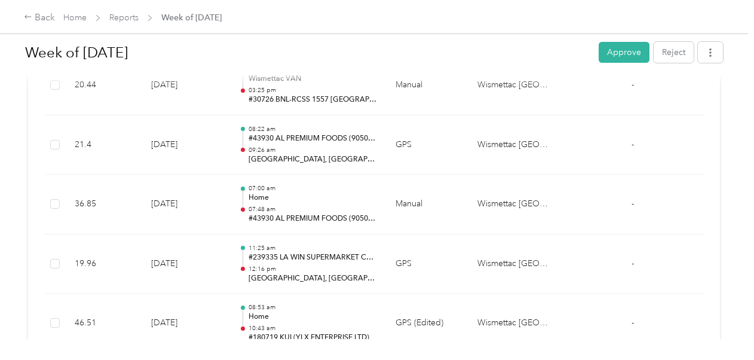
click at [410, 39] on h1 "Week of [DATE]" at bounding box center [307, 52] width 565 height 29
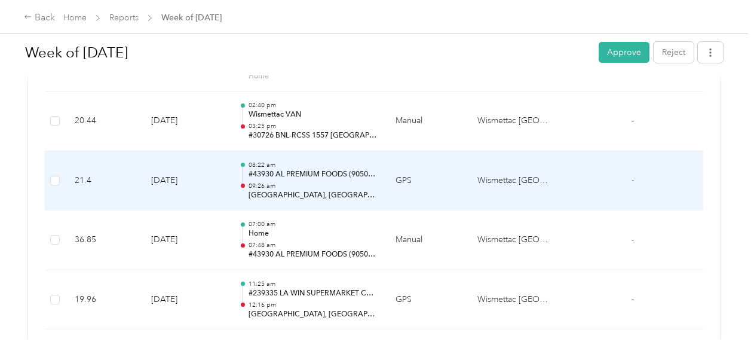
scroll to position [368, 0]
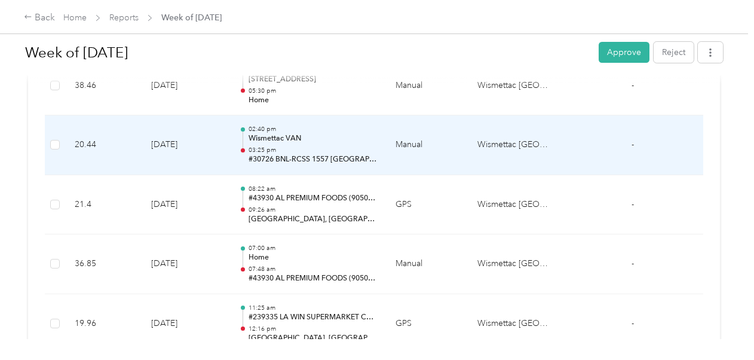
click at [354, 129] on p "02:40 pm" at bounding box center [313, 129] width 128 height 8
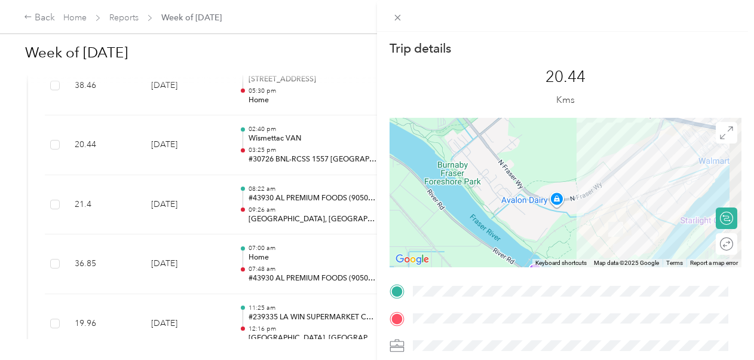
drag, startPoint x: 643, startPoint y: 188, endPoint x: 501, endPoint y: 149, distance: 147.4
click at [501, 149] on div at bounding box center [566, 192] width 352 height 149
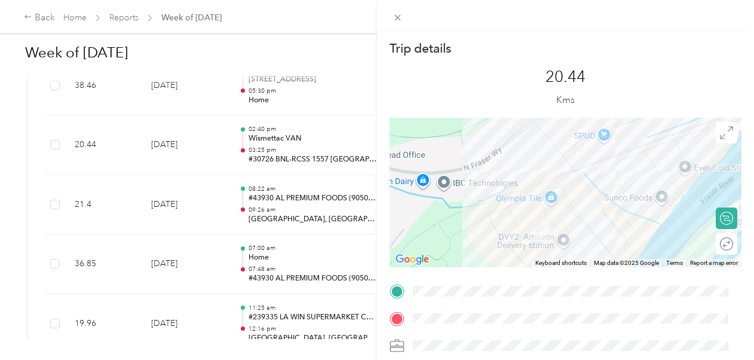
drag, startPoint x: 632, startPoint y: 192, endPoint x: 590, endPoint y: 137, distance: 68.7
click at [590, 137] on div at bounding box center [566, 192] width 352 height 149
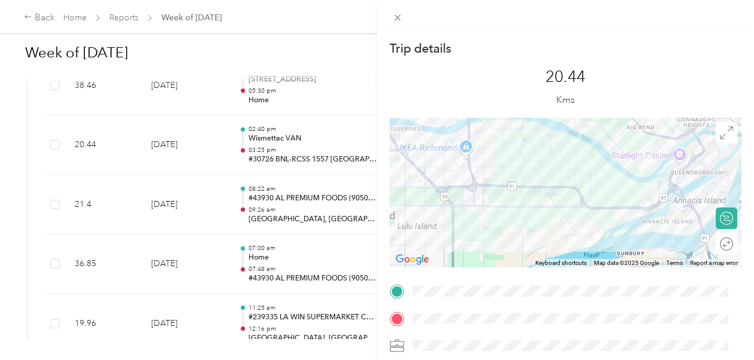
drag, startPoint x: 516, startPoint y: 188, endPoint x: 592, endPoint y: 174, distance: 77.6
click at [592, 174] on div at bounding box center [566, 192] width 352 height 149
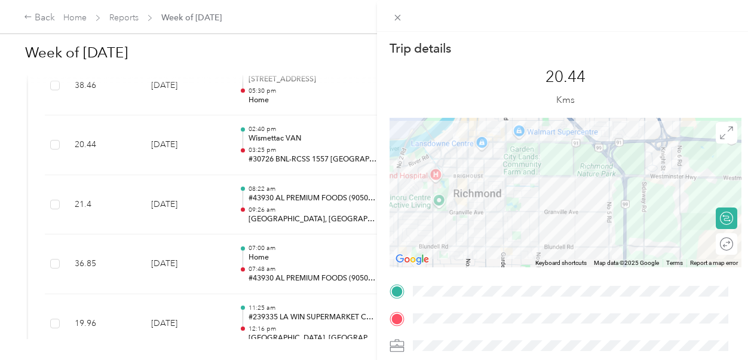
drag, startPoint x: 466, startPoint y: 202, endPoint x: 631, endPoint y: 177, distance: 167.3
click at [631, 177] on div at bounding box center [566, 192] width 352 height 149
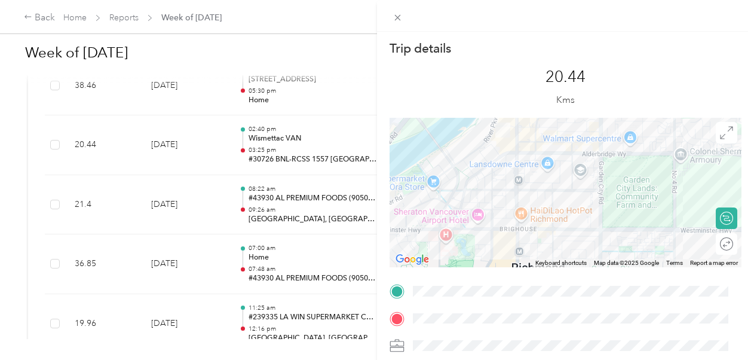
drag, startPoint x: 460, startPoint y: 172, endPoint x: 583, endPoint y: 244, distance: 142.8
click at [583, 244] on div at bounding box center [566, 192] width 352 height 149
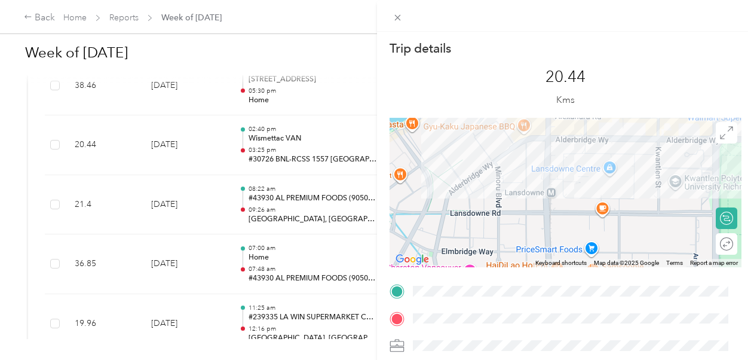
drag, startPoint x: 491, startPoint y: 192, endPoint x: 529, endPoint y: 281, distance: 96.1
click at [529, 281] on div "Trip details This trip cannot be edited because it is either under review, appr…" at bounding box center [566, 306] width 352 height 532
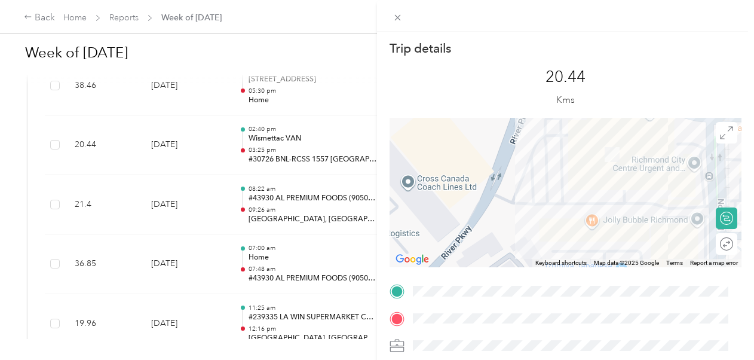
drag, startPoint x: 576, startPoint y: 189, endPoint x: 519, endPoint y: 261, distance: 92.3
click at [519, 261] on div at bounding box center [566, 192] width 352 height 149
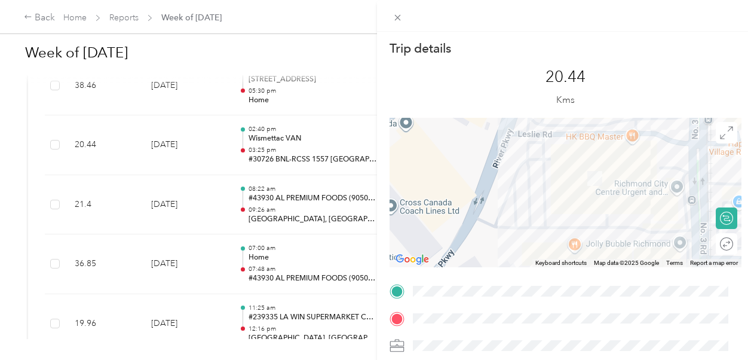
drag, startPoint x: 543, startPoint y: 212, endPoint x: 541, endPoint y: 219, distance: 6.8
click at [541, 219] on div at bounding box center [566, 192] width 352 height 149
click at [402, 14] on icon at bounding box center [398, 18] width 10 height 10
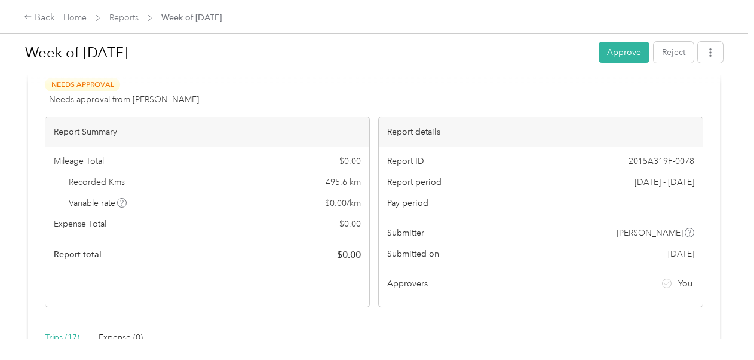
scroll to position [0, 0]
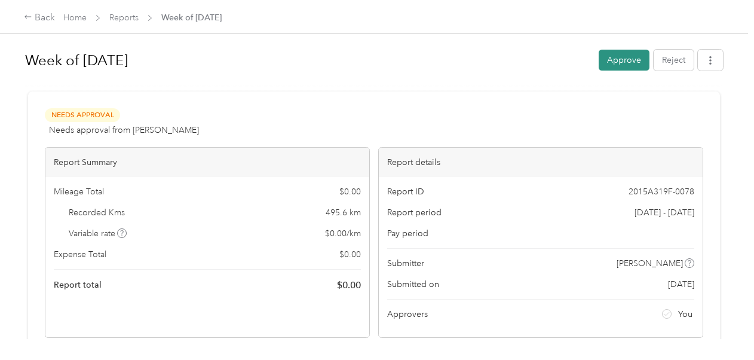
click at [617, 52] on button "Approve" at bounding box center [624, 60] width 51 height 21
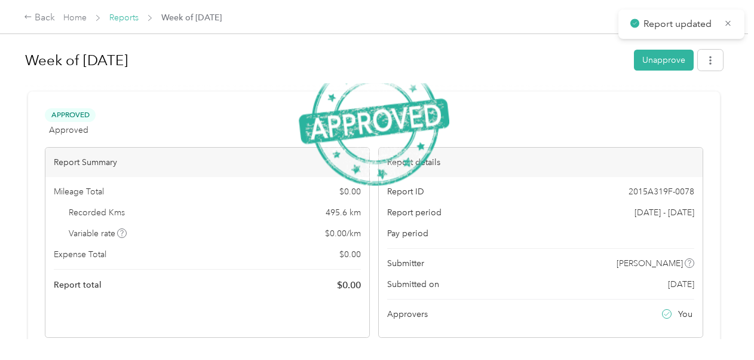
click at [131, 20] on link "Reports" at bounding box center [123, 18] width 29 height 10
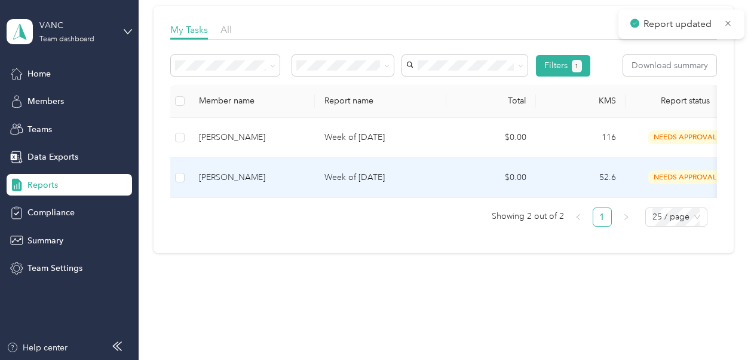
scroll to position [179, 0]
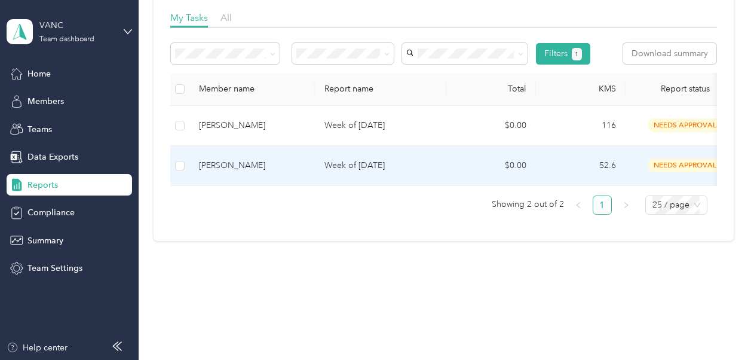
click at [354, 165] on p "Week of [DATE]" at bounding box center [380, 165] width 112 height 13
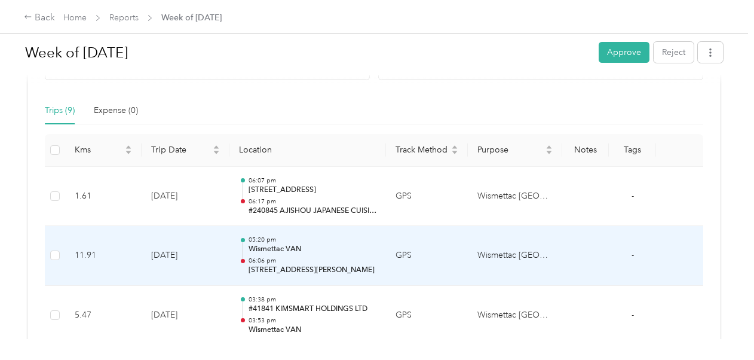
scroll to position [239, 0]
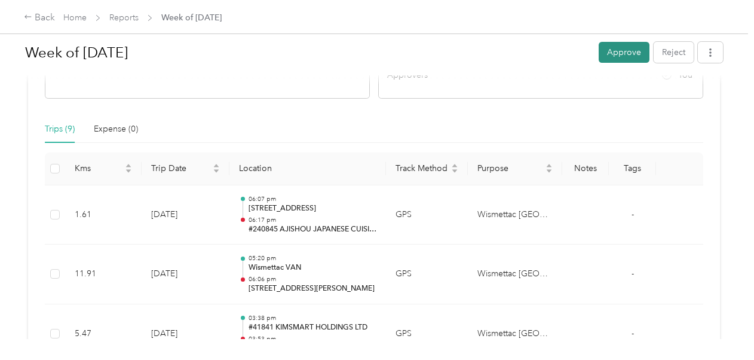
click at [608, 50] on button "Approve" at bounding box center [624, 52] width 51 height 21
click at [125, 16] on link "Reports" at bounding box center [123, 18] width 29 height 10
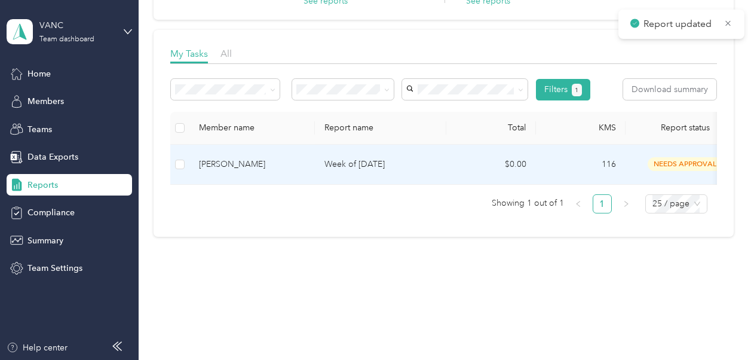
scroll to position [152, 0]
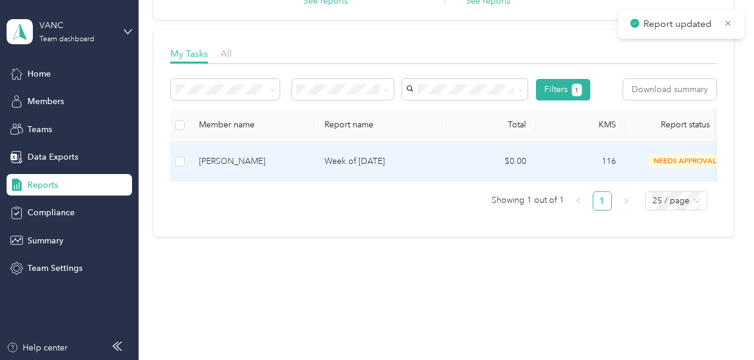
click at [381, 155] on p "Week of [DATE]" at bounding box center [380, 161] width 112 height 13
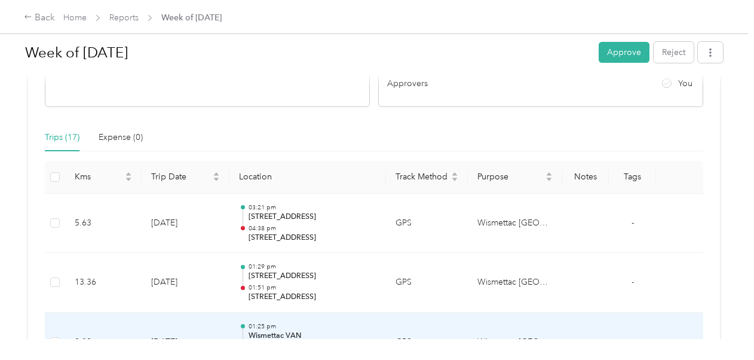
scroll to position [179, 0]
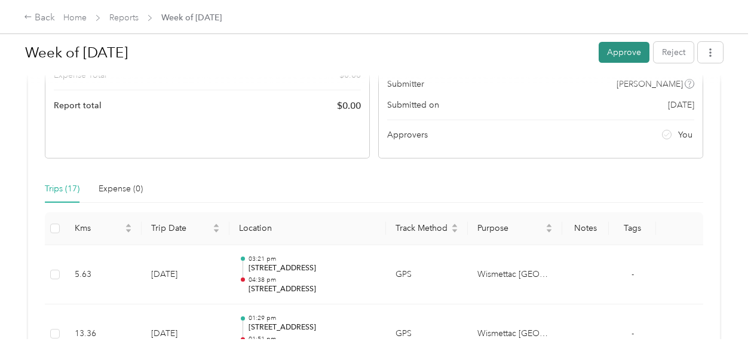
click at [630, 55] on button "Approve" at bounding box center [624, 52] width 51 height 21
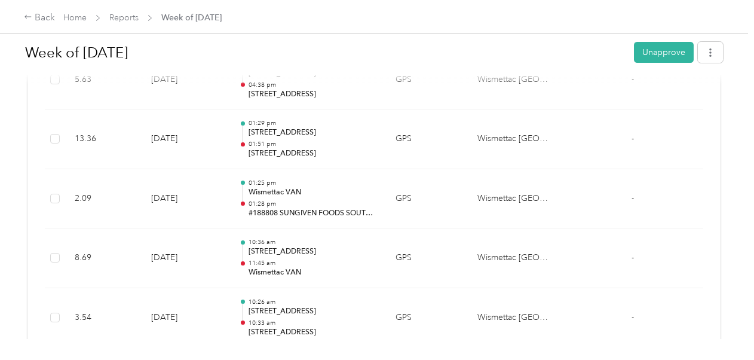
scroll to position [0, 0]
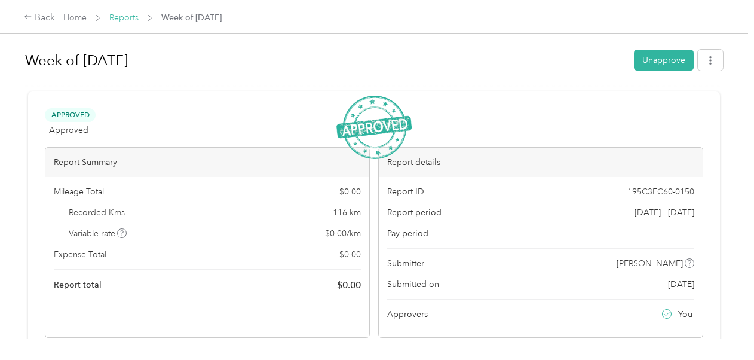
click at [130, 13] on link "Reports" at bounding box center [123, 18] width 29 height 10
